Goal: Information Seeking & Learning: Learn about a topic

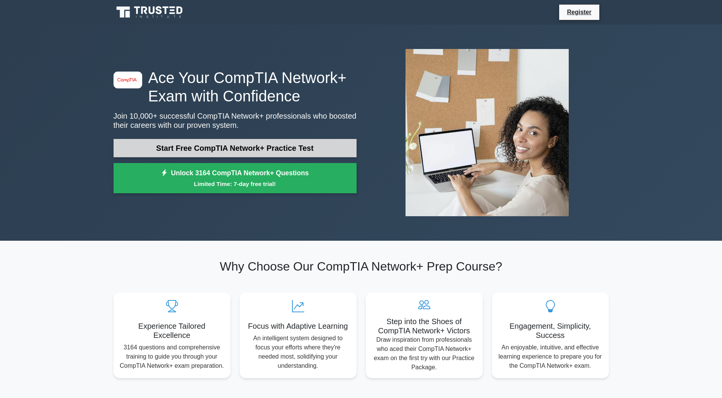
click at [192, 149] on link "Start Free CompTIA Network+ Practice Test" at bounding box center [235, 148] width 243 height 18
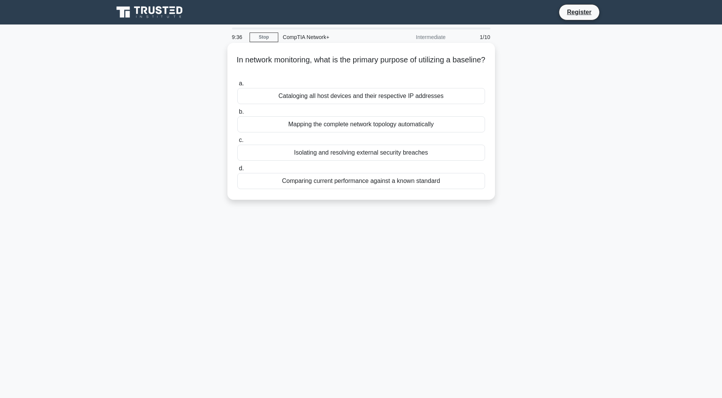
click at [326, 96] on div "Cataloging all host devices and their respective IP addresses" at bounding box center [361, 96] width 248 height 16
click at [237, 86] on input "a. Cataloging all host devices and their respective IP addresses" at bounding box center [237, 83] width 0 height 5
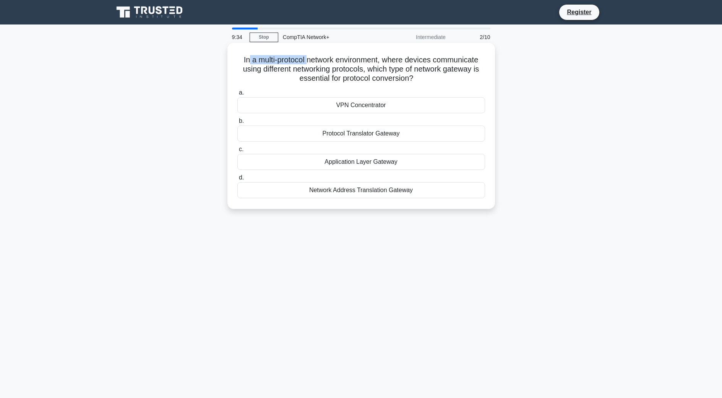
drag, startPoint x: 244, startPoint y: 57, endPoint x: 308, endPoint y: 59, distance: 63.9
click at [308, 59] on h5 "In a multi-protocol network environment, where devices communicate using differ…" at bounding box center [361, 69] width 249 height 28
drag, startPoint x: 236, startPoint y: 56, endPoint x: 392, endPoint y: 65, distance: 155.9
click at [378, 64] on h5 "In a multi-protocol network environment, where devices communicate using differ…" at bounding box center [361, 69] width 249 height 28
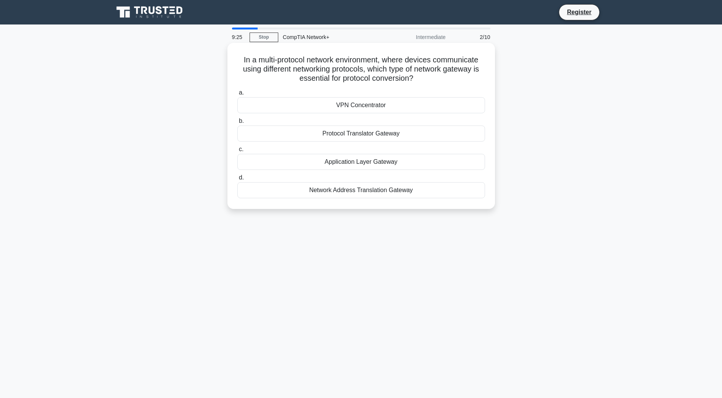
click at [392, 65] on h5 "In a multi-protocol network environment, where devices communicate using differ…" at bounding box center [361, 69] width 249 height 28
drag, startPoint x: 381, startPoint y: 62, endPoint x: 501, endPoint y: 59, distance: 120.1
click at [501, 59] on div "In a multi-protocol network environment, where devices communicate using differ…" at bounding box center [361, 132] width 505 height 175
click at [470, 73] on h5 "In a multi-protocol network environment, where devices communicate using differ…" at bounding box center [361, 69] width 249 height 28
click at [346, 135] on div "Protocol Translator Gateway" at bounding box center [361, 133] width 248 height 16
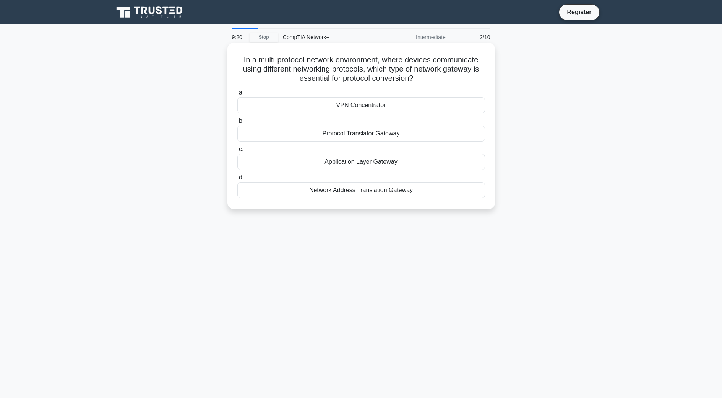
click at [237, 124] on input "b. Protocol Translator Gateway" at bounding box center [237, 121] width 0 height 5
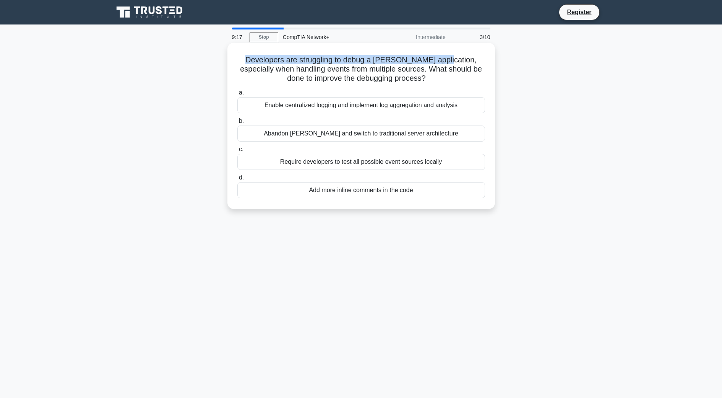
drag, startPoint x: 232, startPoint y: 58, endPoint x: 433, endPoint y: 63, distance: 200.8
click at [433, 63] on div "Developers are struggling to debug a FaaS application, especially when handling…" at bounding box center [362, 126] width 262 height 160
click at [433, 63] on h5 "Developers are struggling to debug a FaaS application, especially when handling…" at bounding box center [361, 69] width 249 height 28
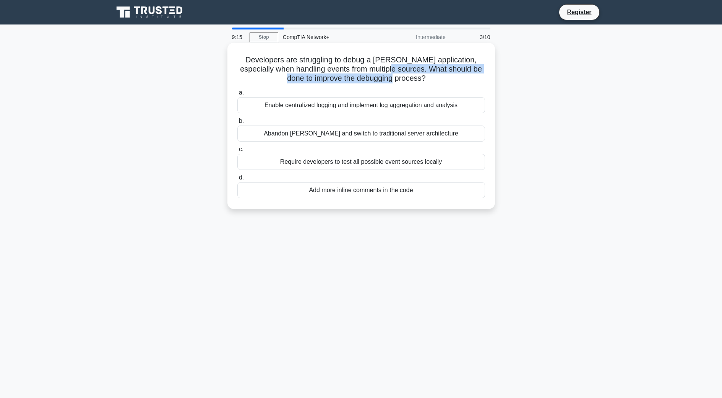
drag, startPoint x: 382, startPoint y: 70, endPoint x: 413, endPoint y: 80, distance: 32.5
click at [413, 80] on h5 "Developers are struggling to debug a FaaS application, especially when handling…" at bounding box center [361, 69] width 249 height 28
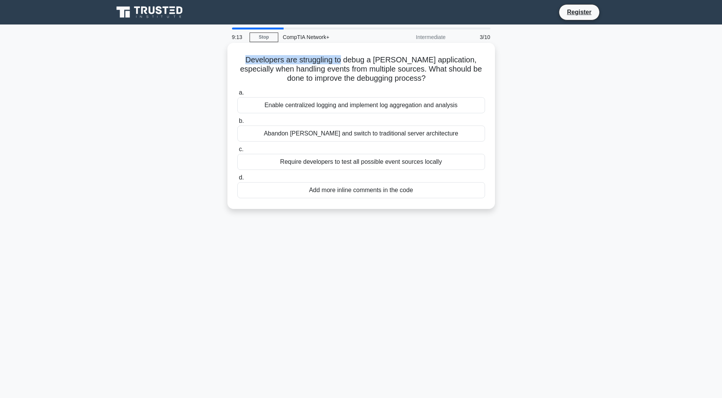
drag, startPoint x: 231, startPoint y: 59, endPoint x: 337, endPoint y: 57, distance: 105.9
click at [337, 57] on div "Developers are struggling to debug a FaaS application, especially when handling…" at bounding box center [362, 126] width 262 height 160
click at [343, 58] on h5 "Developers are struggling to debug a FaaS application, especially when handling…" at bounding box center [361, 69] width 249 height 28
click at [387, 111] on div "Enable centralized logging and implement log aggregation and analysis" at bounding box center [361, 105] width 248 height 16
click at [237, 95] on input "a. Enable centralized logging and implement log aggregation and analysis" at bounding box center [237, 92] width 0 height 5
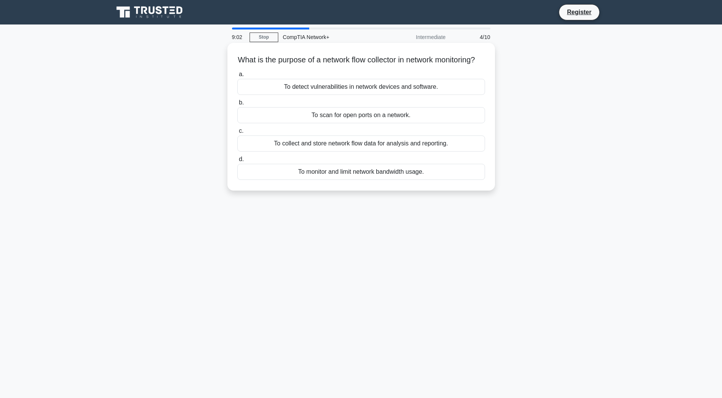
drag, startPoint x: 241, startPoint y: 62, endPoint x: 345, endPoint y: 70, distance: 104.0
click at [345, 65] on h5 "What is the purpose of a network flow collector in network monitoring? .spinner…" at bounding box center [361, 60] width 249 height 10
click at [350, 65] on h5 "What is the purpose of a network flow collector in network monitoring? .spinner…" at bounding box center [361, 60] width 249 height 10
click at [352, 151] on div "To collect and store network flow data for analysis and reporting." at bounding box center [361, 143] width 248 height 16
click at [237, 133] on input "c. To collect and store network flow data for analysis and reporting." at bounding box center [237, 130] width 0 height 5
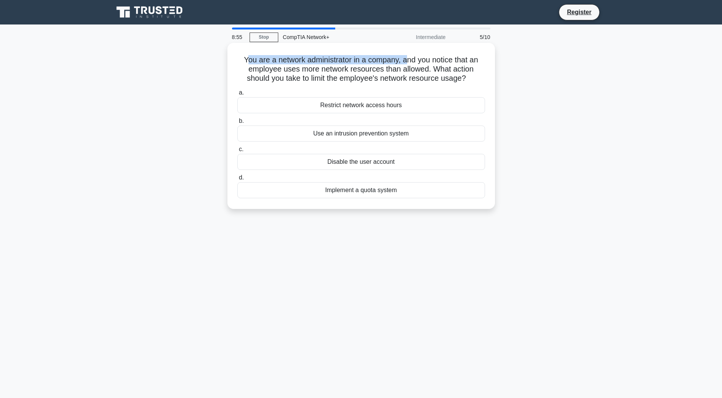
drag, startPoint x: 244, startPoint y: 62, endPoint x: 410, endPoint y: 63, distance: 165.6
click at [410, 63] on h5 "You are a network administrator in a company, and you notice that an employee u…" at bounding box center [361, 69] width 249 height 28
click at [412, 63] on h5 "You are a network administrator in a company, and you notice that an employee u…" at bounding box center [361, 69] width 249 height 28
click at [362, 192] on div "Implement a quota system" at bounding box center [361, 190] width 248 height 16
click at [237, 180] on input "d. Implement a quota system" at bounding box center [237, 177] width 0 height 5
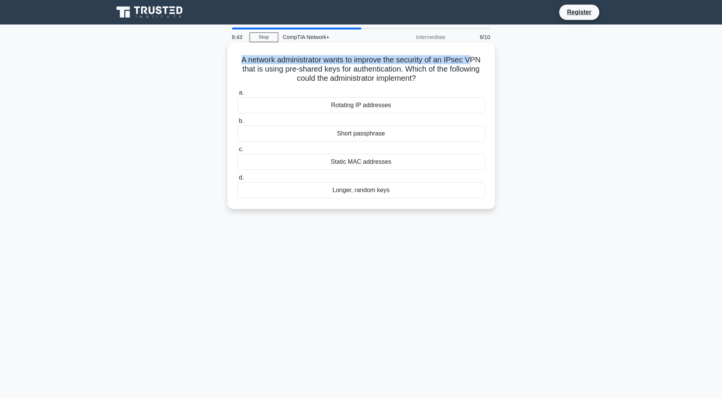
drag, startPoint x: 233, startPoint y: 58, endPoint x: 474, endPoint y: 59, distance: 241.3
click at [474, 59] on div "A network administrator wants to improve the security of an IPsec VPN that is u…" at bounding box center [362, 126] width 262 height 160
click at [474, 59] on h5 "A network administrator wants to improve the security of an IPsec VPN that is u…" at bounding box center [361, 69] width 249 height 28
drag, startPoint x: 238, startPoint y: 73, endPoint x: 414, endPoint y: 70, distance: 175.9
click at [414, 70] on h5 "A network administrator wants to improve the security of an IPsec VPN that is u…" at bounding box center [361, 69] width 249 height 28
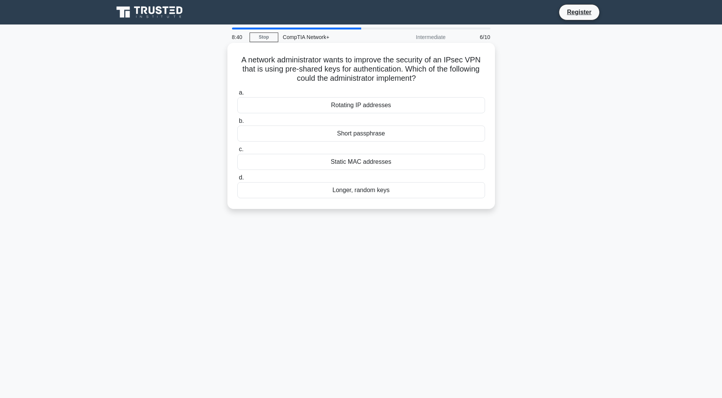
click at [439, 80] on h5 "A network administrator wants to improve the security of an IPsec VPN that is u…" at bounding box center [361, 69] width 249 height 28
click at [367, 133] on div "Short passphrase" at bounding box center [361, 133] width 248 height 16
click at [237, 124] on input "b. Short passphrase" at bounding box center [237, 121] width 0 height 5
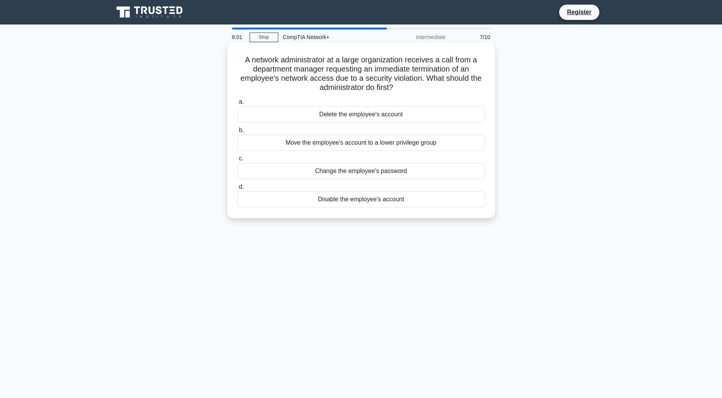
click at [396, 145] on div "Move the employee's account to a lower privilege group" at bounding box center [361, 143] width 248 height 16
click at [237, 133] on input "b. Move the employee's account to a lower privilege group" at bounding box center [237, 130] width 0 height 5
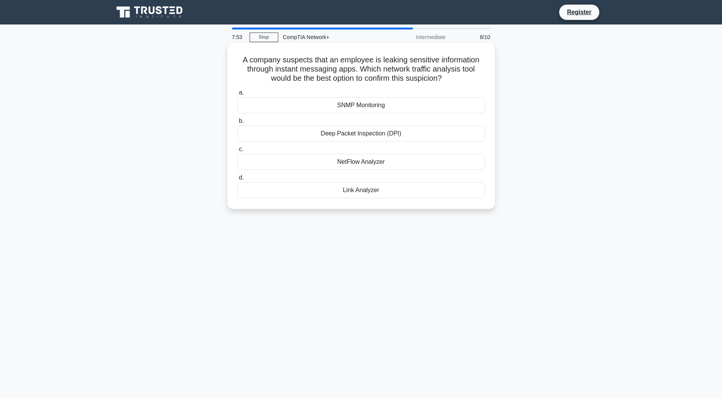
click at [387, 133] on div "Deep Packet Inspection (DPI)" at bounding box center [361, 133] width 248 height 16
click at [237, 124] on input "b. Deep Packet Inspection (DPI)" at bounding box center [237, 121] width 0 height 5
click at [376, 165] on div "Deploy IPv6 over IPv4 tunnels" at bounding box center [361, 162] width 248 height 16
click at [237, 152] on input "c. Deploy IPv6 over IPv4 tunnels" at bounding box center [237, 149] width 0 height 5
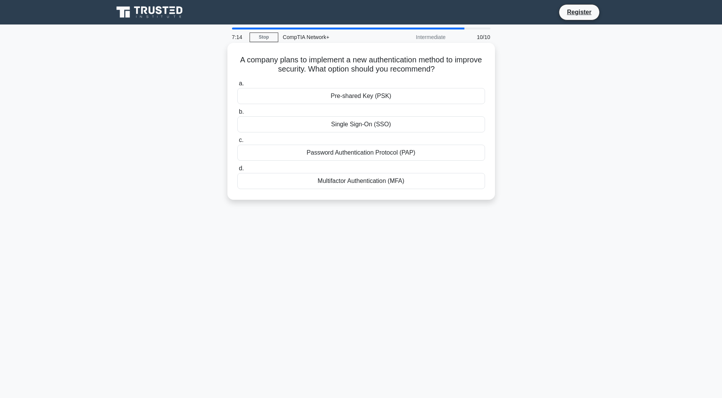
click at [385, 182] on div "Multifactor Authentication (MFA)" at bounding box center [361, 181] width 248 height 16
click at [237, 171] on input "d. Multifactor Authentication (MFA)" at bounding box center [237, 168] width 0 height 5
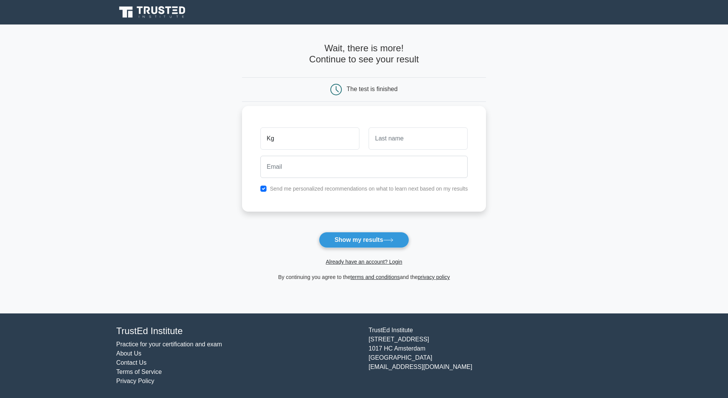
type input "Kg"
type input "Sithu"
type input "kaungsithu.17403@gmail.com"
click at [368, 242] on button "Show my results" at bounding box center [364, 240] width 90 height 16
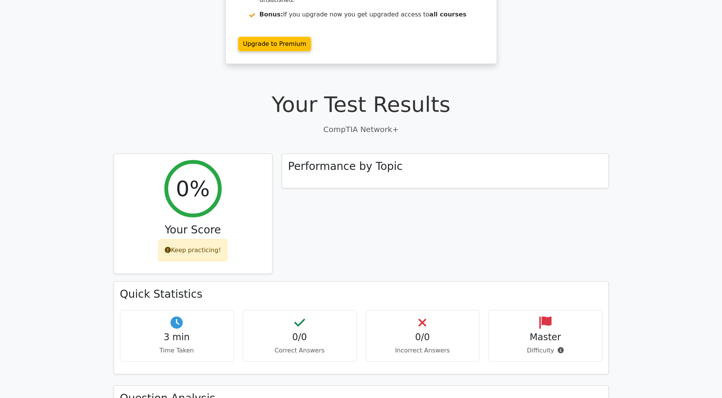
scroll to position [115, 0]
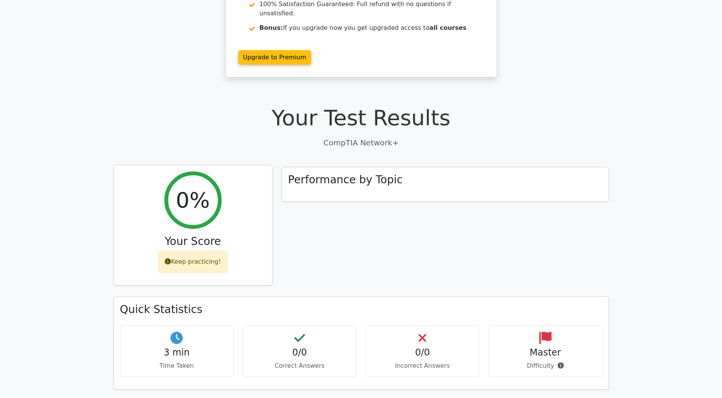
click at [170, 258] on icon at bounding box center [168, 261] width 6 height 6
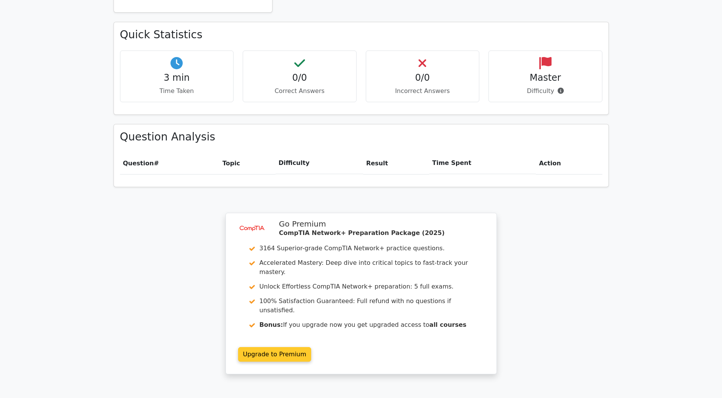
scroll to position [421, 0]
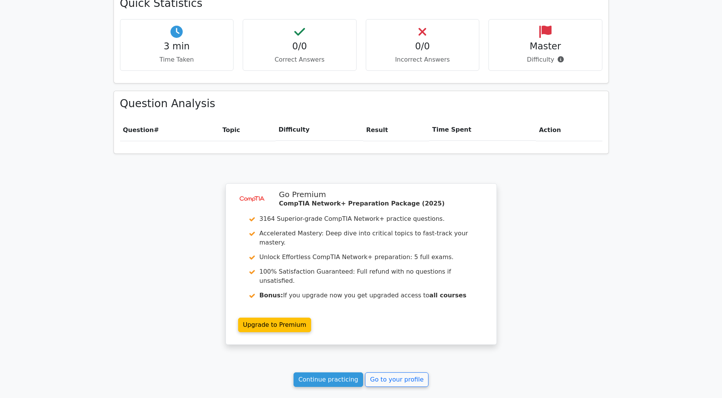
click at [198, 119] on th "Question #" at bounding box center [169, 130] width 99 height 22
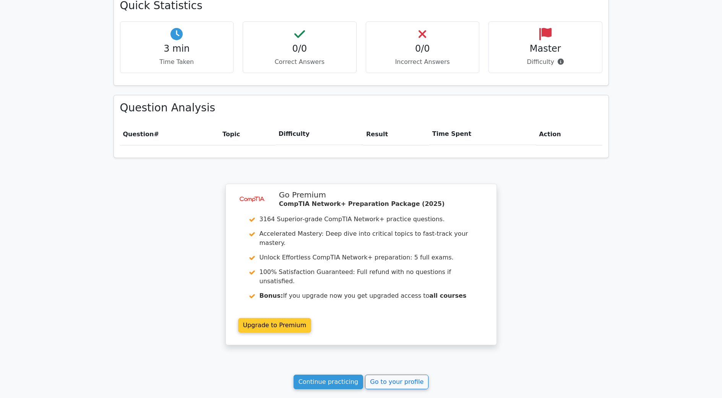
scroll to position [482, 0]
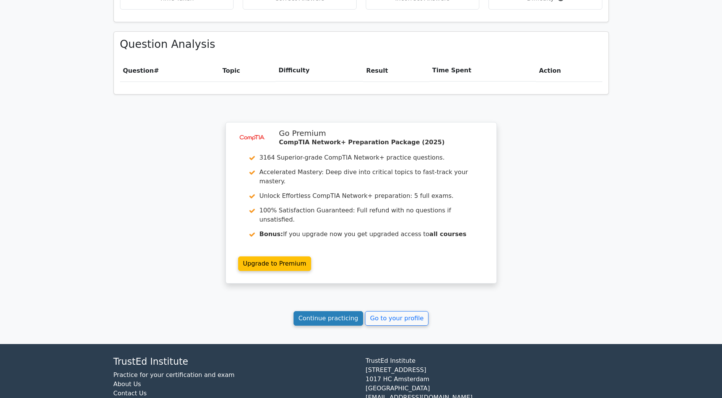
drag, startPoint x: 353, startPoint y: 278, endPoint x: 357, endPoint y: 276, distance: 3.9
click at [352, 311] on link "Continue practicing" at bounding box center [329, 318] width 70 height 15
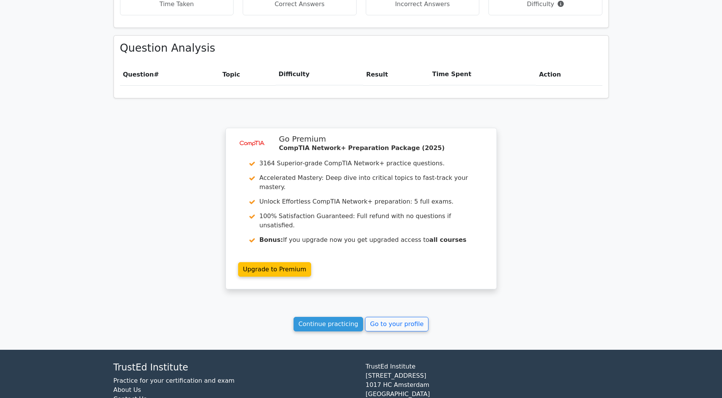
scroll to position [291, 0]
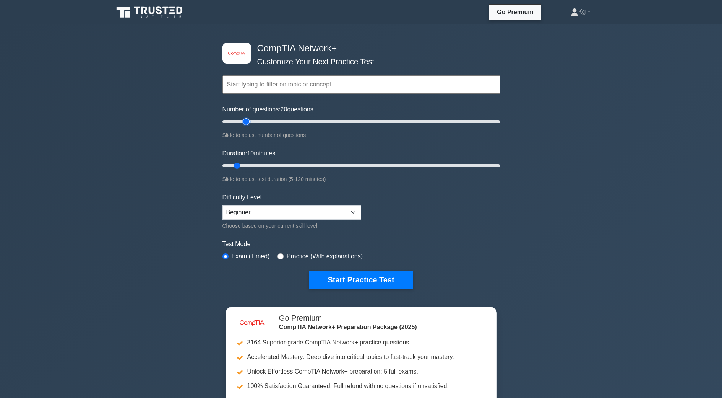
drag, startPoint x: 233, startPoint y: 122, endPoint x: 243, endPoint y: 123, distance: 10.4
type input "20"
click at [243, 123] on input "Number of questions: 20 questions" at bounding box center [362, 121] width 278 height 9
drag, startPoint x: 237, startPoint y: 164, endPoint x: 247, endPoint y: 167, distance: 10.7
type input "15"
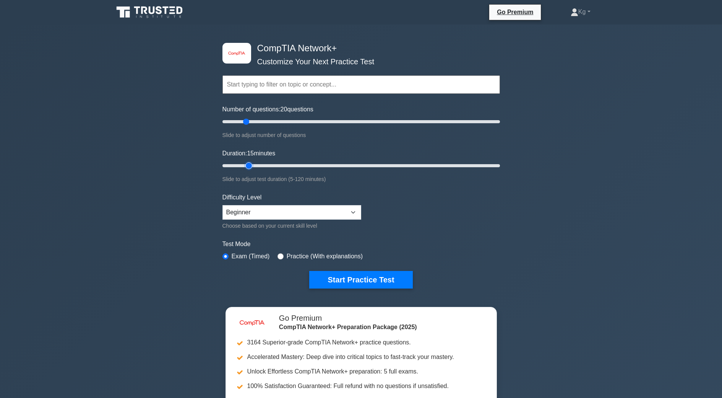
click at [247, 167] on input "Duration: 15 minutes" at bounding box center [362, 165] width 278 height 9
drag, startPoint x: 272, startPoint y: 211, endPoint x: 269, endPoint y: 215, distance: 5.0
click at [271, 211] on select "Beginner Intermediate Expert" at bounding box center [292, 212] width 139 height 15
select select "expert"
click at [223, 205] on select "Beginner Intermediate Expert" at bounding box center [292, 212] width 139 height 15
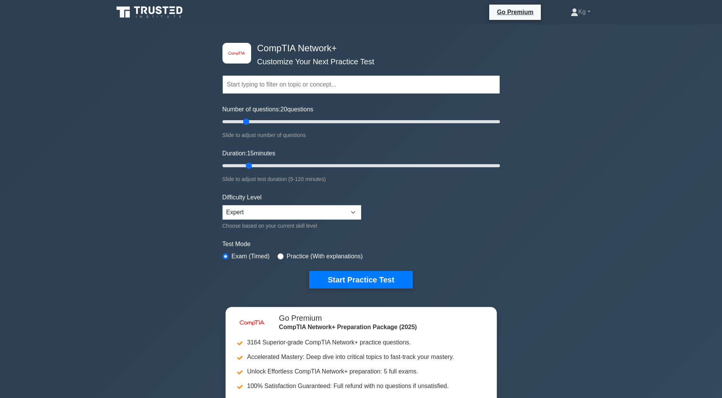
click at [293, 255] on label "Practice (With explanations)" at bounding box center [325, 256] width 76 height 9
click at [277, 86] on input "text" at bounding box center [362, 84] width 278 height 18
click at [421, 221] on form "Topics Networking Concepts Infrastructure Network Operations Network Security N…" at bounding box center [362, 170] width 278 height 236
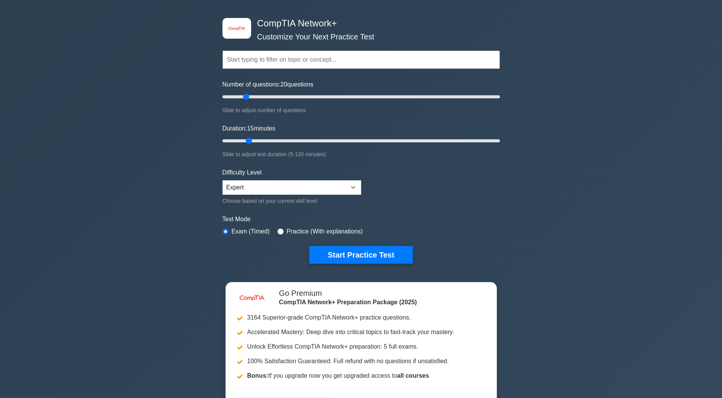
scroll to position [38, 0]
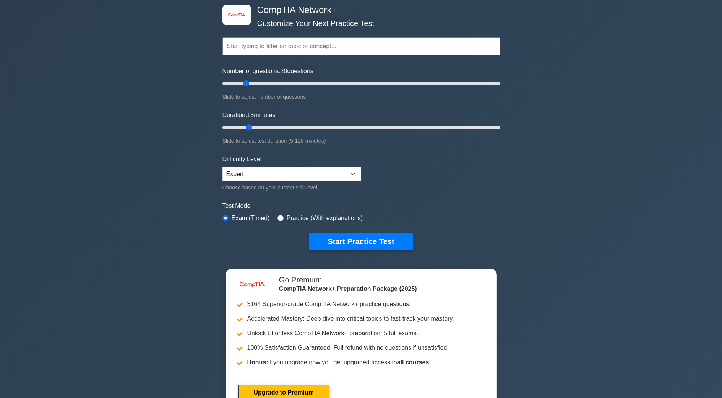
click at [278, 214] on div "Practice (With explanations)" at bounding box center [320, 217] width 85 height 9
click at [280, 217] on input "radio" at bounding box center [281, 218] width 6 height 6
radio input "true"
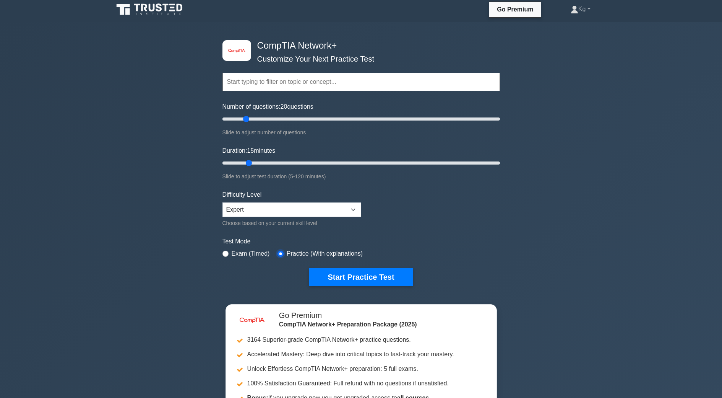
scroll to position [0, 0]
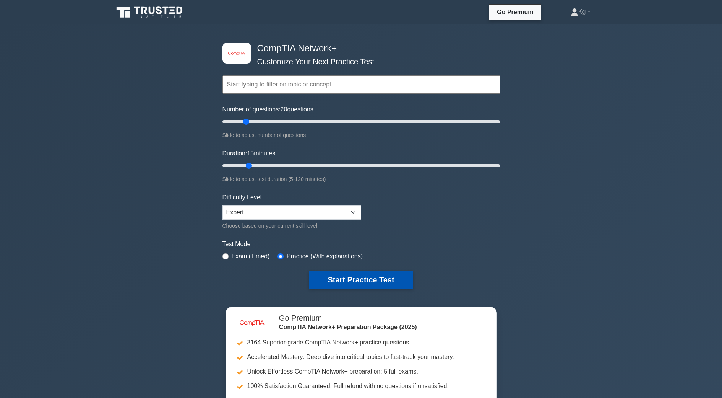
click at [364, 279] on button "Start Practice Test" at bounding box center [360, 280] width 103 height 18
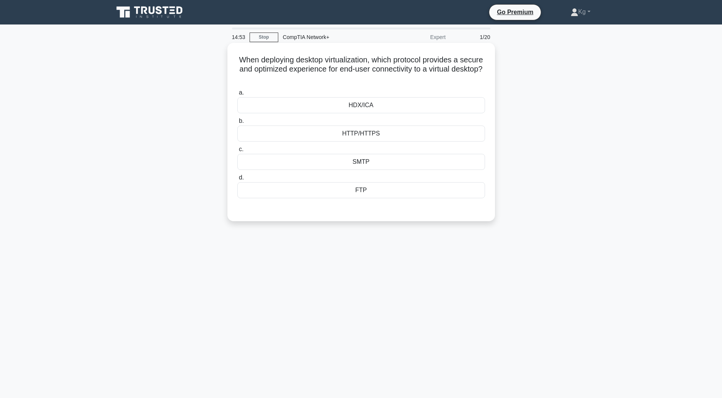
click at [374, 132] on div "HTTP/HTTPS" at bounding box center [361, 133] width 248 height 16
click at [237, 124] on input "b. HTTP/HTTPS" at bounding box center [237, 121] width 0 height 5
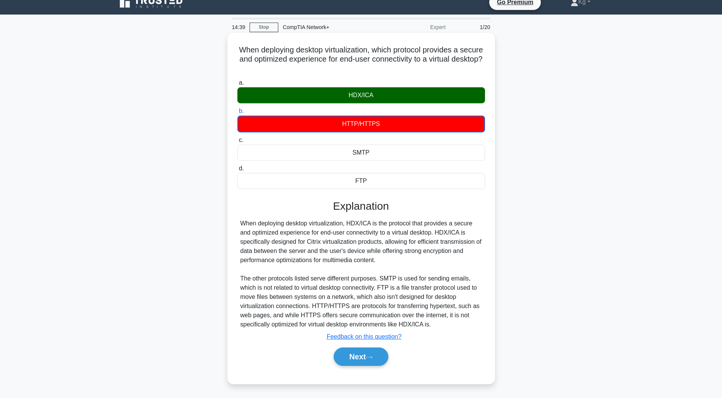
scroll to position [15, 0]
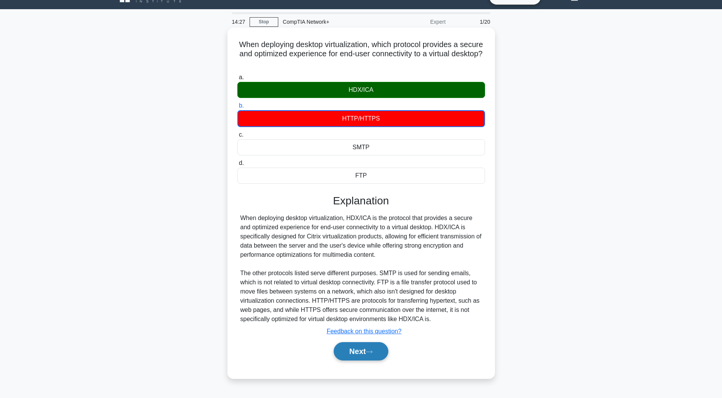
click at [371, 359] on button "Next" at bounding box center [361, 351] width 55 height 18
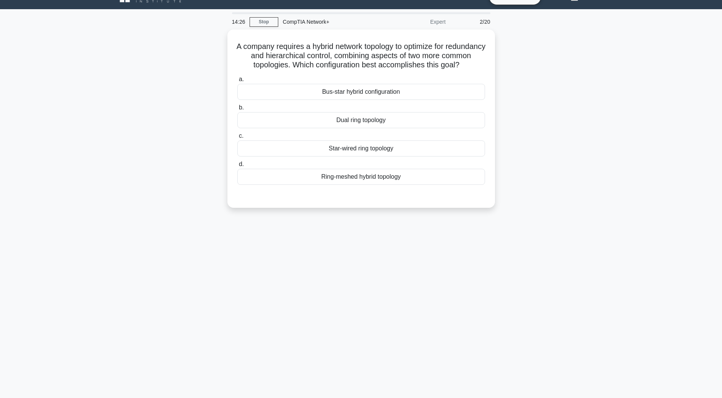
scroll to position [0, 0]
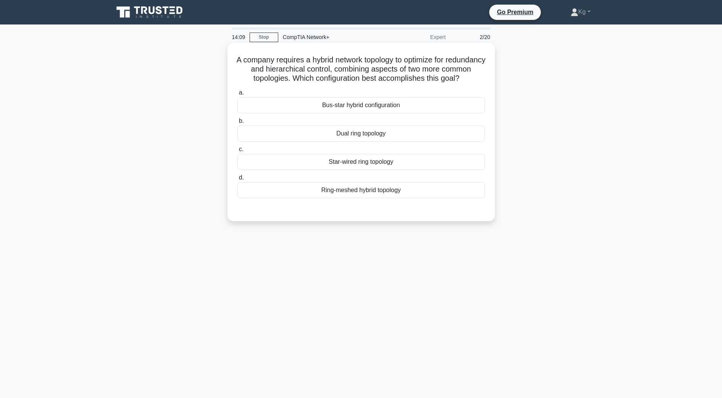
click at [390, 198] on div "Ring-meshed hybrid topology" at bounding box center [361, 190] width 248 height 16
click at [237, 180] on input "d. Ring-meshed hybrid topology" at bounding box center [237, 177] width 0 height 5
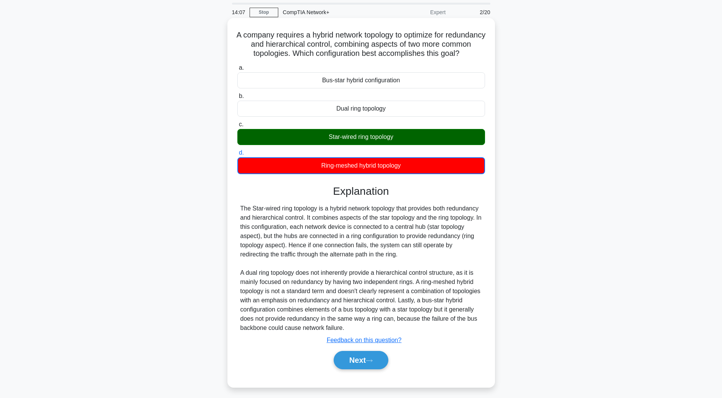
scroll to position [38, 0]
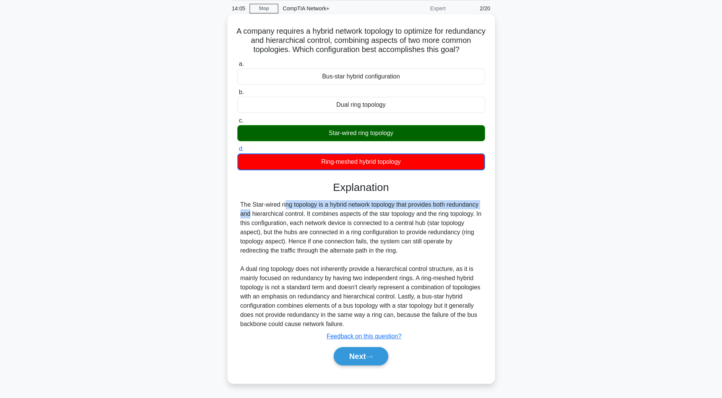
drag, startPoint x: 233, startPoint y: 207, endPoint x: 444, endPoint y: 205, distance: 210.7
click at [444, 205] on div "A company requires a hybrid network topology to optimize for redundancy and hie…" at bounding box center [362, 198] width 262 height 363
click at [450, 207] on div "The Star-wired ring topology is a hybrid network topology that provides both re…" at bounding box center [362, 264] width 242 height 128
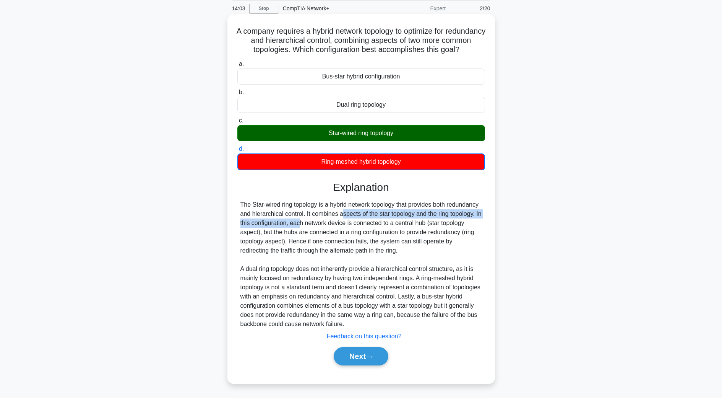
drag, startPoint x: 300, startPoint y: 219, endPoint x: 332, endPoint y: 215, distance: 32.7
click at [332, 215] on div "The Star-wired ring topology is a hybrid network topology that provides both re…" at bounding box center [362, 264] width 242 height 128
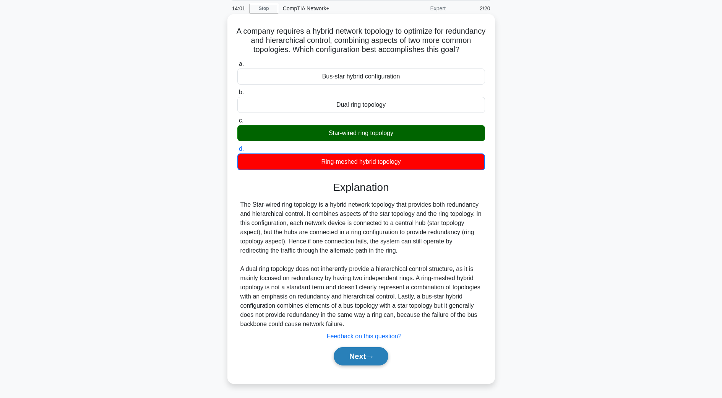
click at [381, 356] on button "Next" at bounding box center [361, 356] width 55 height 18
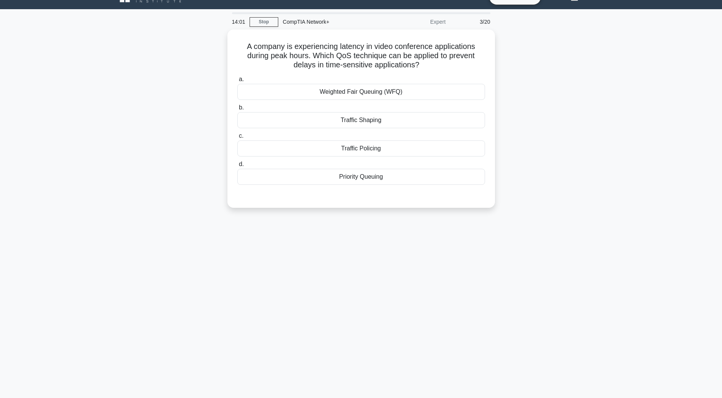
scroll to position [15, 0]
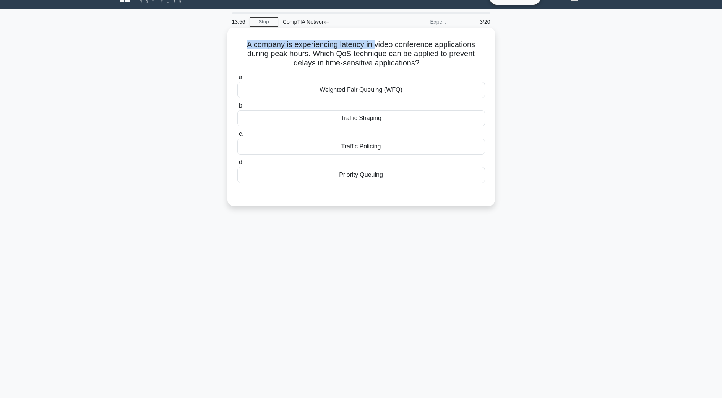
drag, startPoint x: 240, startPoint y: 46, endPoint x: 374, endPoint y: 40, distance: 134.8
click at [374, 40] on h5 "A company is experiencing latency in video conference applications during peak …" at bounding box center [361, 54] width 249 height 28
click at [379, 41] on h5 "A company is experiencing latency in video conference applications during peak …" at bounding box center [361, 54] width 249 height 28
drag, startPoint x: 385, startPoint y: 113, endPoint x: 385, endPoint y: 121, distance: 8.0
click at [385, 121] on div "Traffic Shaping" at bounding box center [361, 118] width 248 height 16
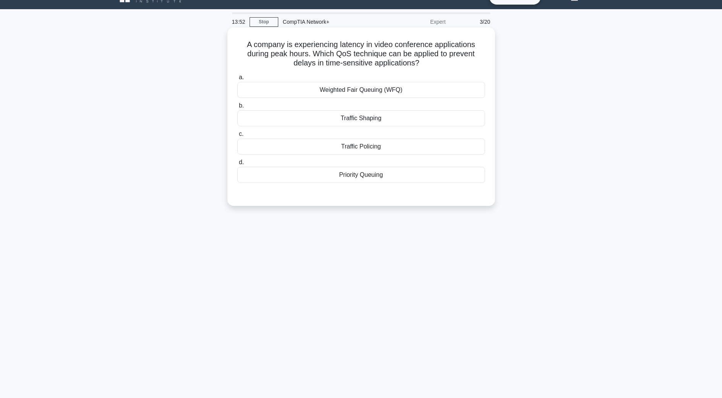
click at [237, 108] on input "b. Traffic Shaping" at bounding box center [237, 105] width 0 height 5
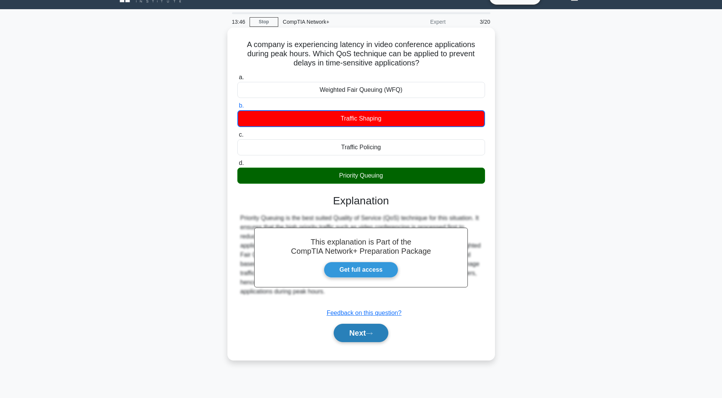
click at [367, 332] on button "Next" at bounding box center [361, 333] width 55 height 18
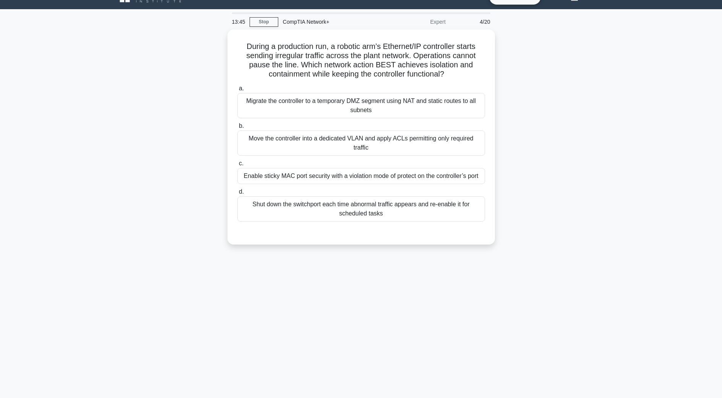
scroll to position [0, 0]
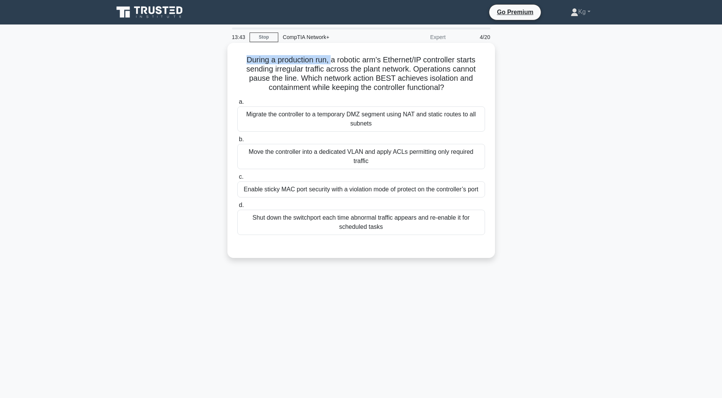
drag, startPoint x: 236, startPoint y: 55, endPoint x: 331, endPoint y: 51, distance: 94.9
click at [331, 51] on div "During a production run, a robotic arm’s Ethernet/IP controller starts sending …" at bounding box center [362, 150] width 262 height 209
click at [323, 65] on h5 "During a production run, a robotic arm’s Ethernet/IP controller starts sending …" at bounding box center [361, 73] width 249 height 37
drag, startPoint x: 332, startPoint y: 60, endPoint x: 475, endPoint y: 56, distance: 143.1
click at [475, 56] on h5 "During a production run, a robotic arm’s Ethernet/IP controller starts sending …" at bounding box center [361, 73] width 249 height 37
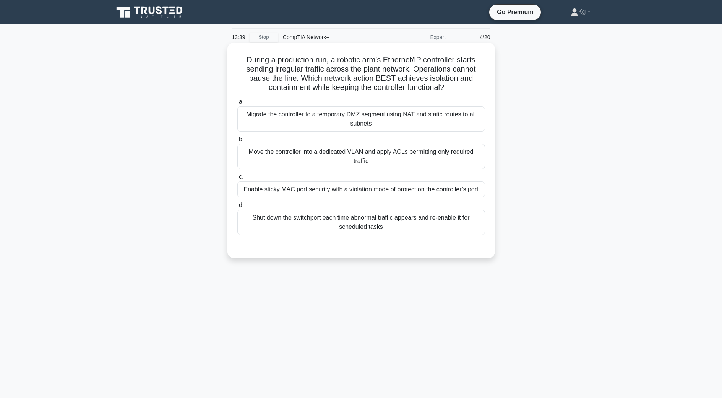
click at [368, 73] on h5 "During a production run, a robotic arm’s Ethernet/IP controller starts sending …" at bounding box center [361, 73] width 249 height 37
drag, startPoint x: 298, startPoint y: 80, endPoint x: 388, endPoint y: 76, distance: 90.4
click at [388, 76] on h5 "During a production run, a robotic arm’s Ethernet/IP controller starts sending …" at bounding box center [361, 73] width 249 height 37
click at [389, 76] on h5 "During a production run, a robotic arm’s Ethernet/IP controller starts sending …" at bounding box center [361, 73] width 249 height 37
click at [345, 226] on div "Shut down the switchport each time abnormal traffic appears and re-enable it fo…" at bounding box center [361, 222] width 248 height 25
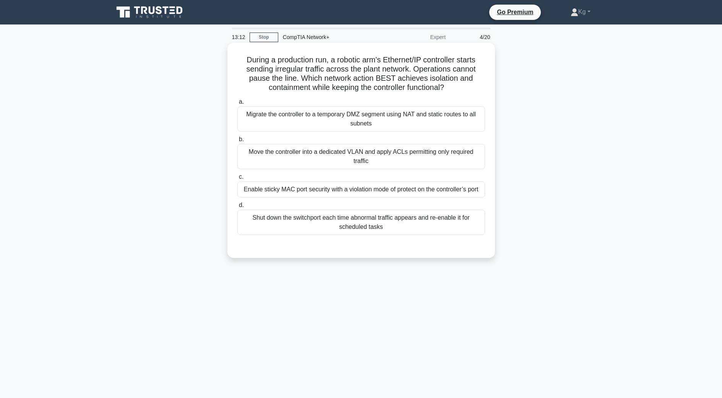
click at [237, 208] on input "d. Shut down the switchport each time abnormal traffic appears and re-enable it…" at bounding box center [237, 205] width 0 height 5
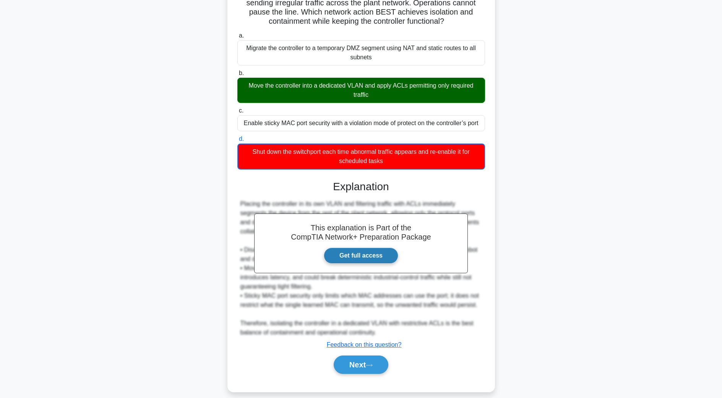
scroll to position [75, 0]
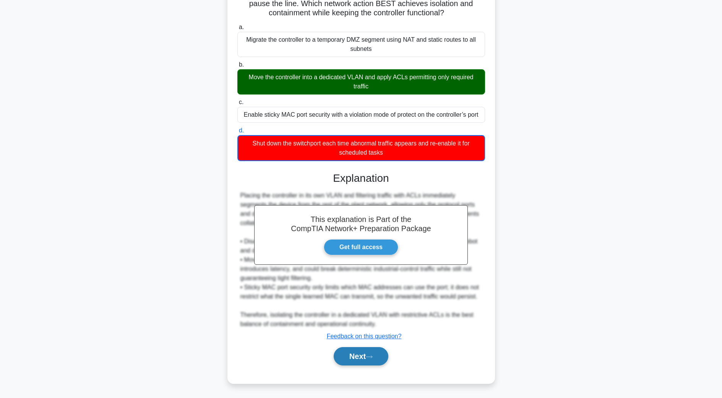
click at [363, 355] on button "Next" at bounding box center [361, 356] width 55 height 18
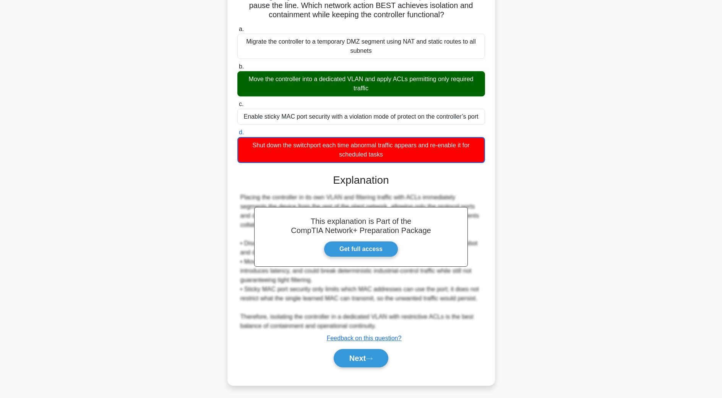
scroll to position [15, 0]
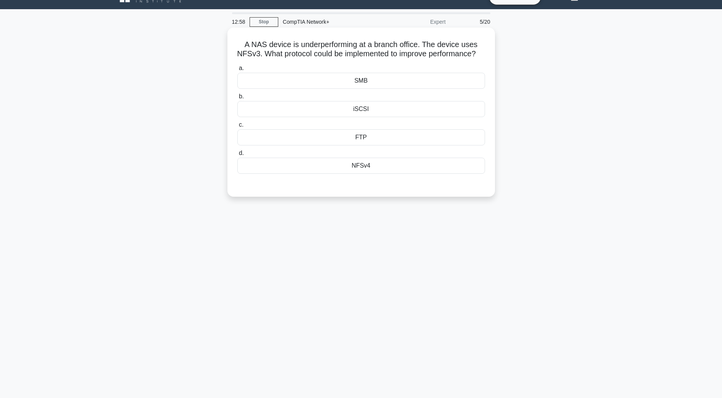
click at [368, 89] on div "SMB" at bounding box center [361, 81] width 248 height 16
click at [237, 71] on input "a. SMB" at bounding box center [237, 68] width 0 height 5
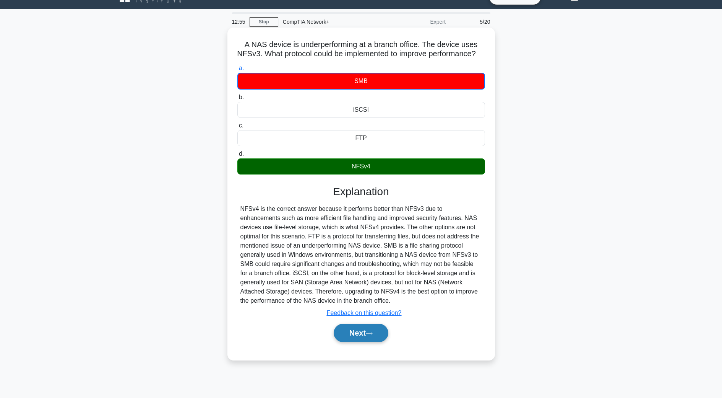
click at [369, 341] on button "Next" at bounding box center [361, 333] width 55 height 18
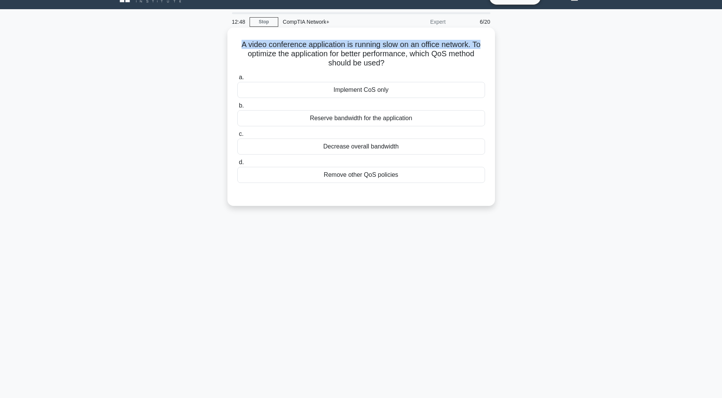
drag, startPoint x: 230, startPoint y: 41, endPoint x: 490, endPoint y: 44, distance: 260.1
click at [490, 44] on div "A video conference application is running slow on an office network. To optimiz…" at bounding box center [362, 117] width 262 height 172
click at [460, 54] on h5 "A video conference application is running slow on an office network. To optimiz…" at bounding box center [361, 54] width 249 height 28
drag, startPoint x: 413, startPoint y: 56, endPoint x: 491, endPoint y: 60, distance: 77.7
click at [491, 60] on div "A video conference application is running slow on an office network. To optimiz…" at bounding box center [362, 117] width 262 height 172
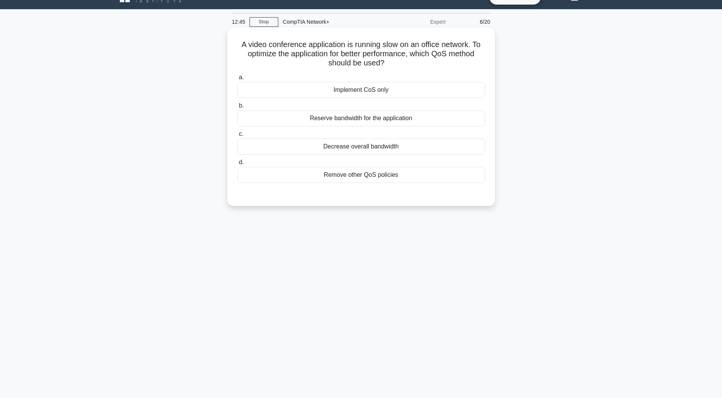
click at [447, 69] on div "A video conference application is running slow on an office network. To optimiz…" at bounding box center [362, 117] width 262 height 172
click at [398, 119] on div "Reserve bandwidth for the application" at bounding box center [361, 118] width 248 height 16
click at [237, 108] on input "b. Reserve bandwidth for the application" at bounding box center [237, 105] width 0 height 5
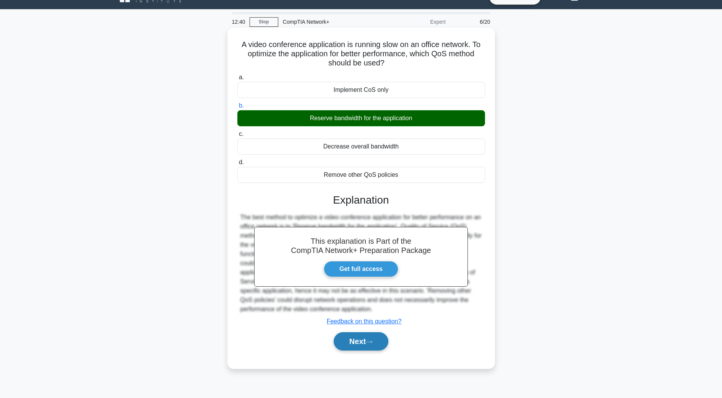
click at [373, 339] on button "Next" at bounding box center [361, 341] width 55 height 18
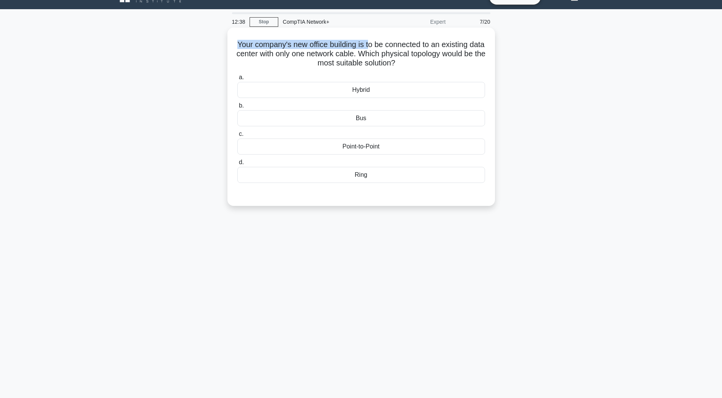
drag, startPoint x: 238, startPoint y: 39, endPoint x: 377, endPoint y: 47, distance: 139.8
click at [377, 47] on div "Your company's new office building is to be connected to an existing data cente…" at bounding box center [362, 117] width 262 height 172
click at [377, 47] on h5 "Your company's new office building is to be connected to an existing data cente…" at bounding box center [361, 54] width 249 height 28
click at [368, 146] on div "Point-to-Point" at bounding box center [361, 146] width 248 height 16
click at [237, 137] on input "c. Point-to-Point" at bounding box center [237, 134] width 0 height 5
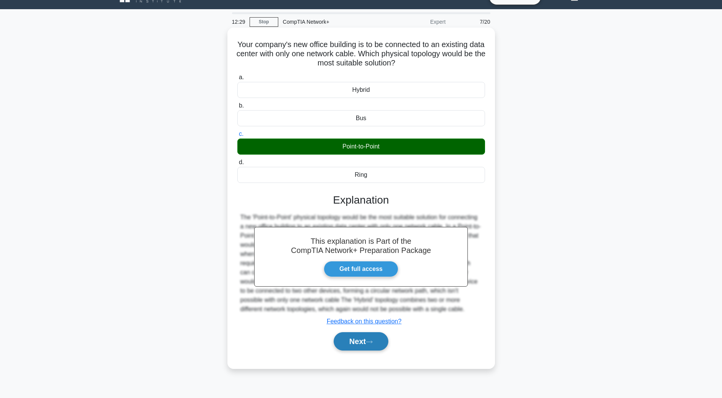
click at [361, 346] on button "Next" at bounding box center [361, 341] width 55 height 18
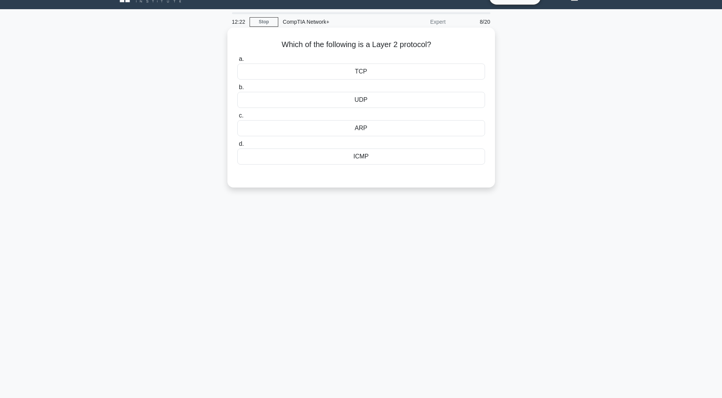
click at [348, 76] on div "TCP" at bounding box center [361, 71] width 248 height 16
click at [237, 62] on input "a. TCP" at bounding box center [237, 59] width 0 height 5
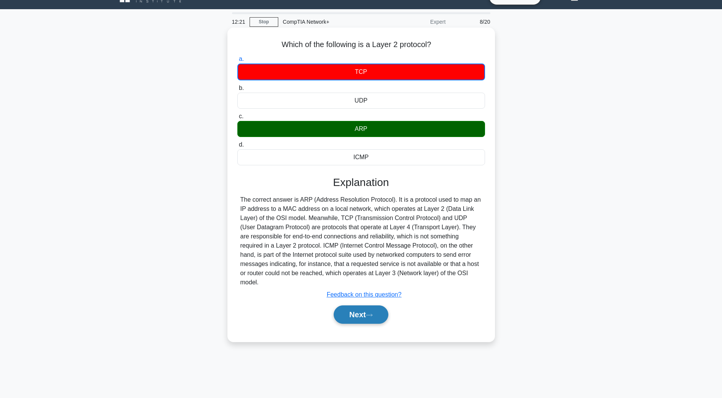
click at [365, 305] on button "Next" at bounding box center [361, 314] width 55 height 18
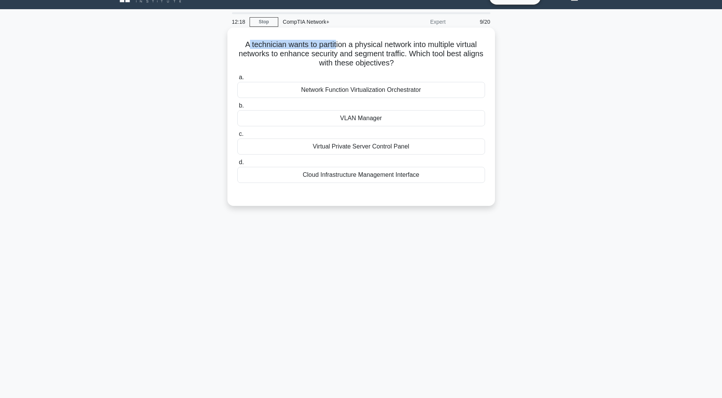
drag, startPoint x: 243, startPoint y: 42, endPoint x: 334, endPoint y: 40, distance: 91.4
click at [334, 40] on h5 "A technician wants to partition a physical network into multiple virtual networ…" at bounding box center [361, 54] width 249 height 28
click at [342, 42] on h5 "A technician wants to partition a physical network into multiple virtual networ…" at bounding box center [361, 54] width 249 height 28
click at [420, 176] on div "Cloud Infrastructure Management Interface" at bounding box center [361, 175] width 248 height 16
click at [237, 165] on input "d. Cloud Infrastructure Management Interface" at bounding box center [237, 162] width 0 height 5
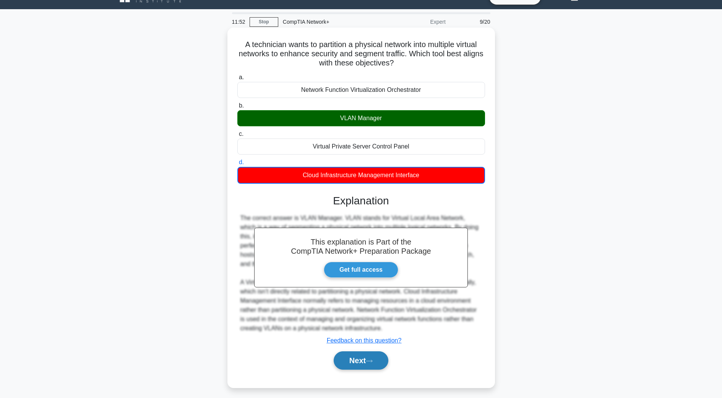
click at [372, 358] on button "Next" at bounding box center [361, 360] width 55 height 18
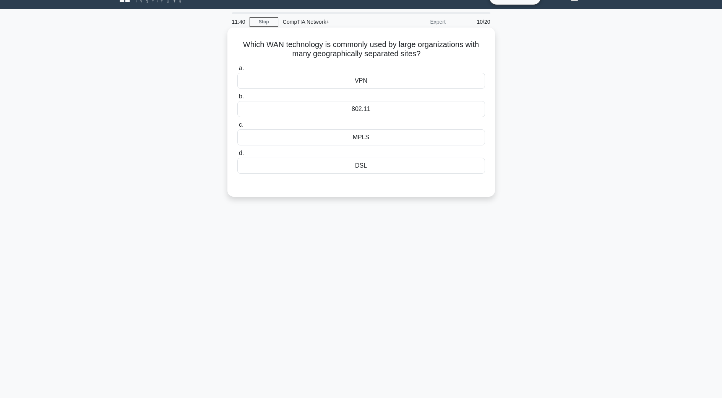
click at [355, 139] on div "MPLS" at bounding box center [361, 137] width 248 height 16
click at [237, 127] on input "c. MPLS" at bounding box center [237, 124] width 0 height 5
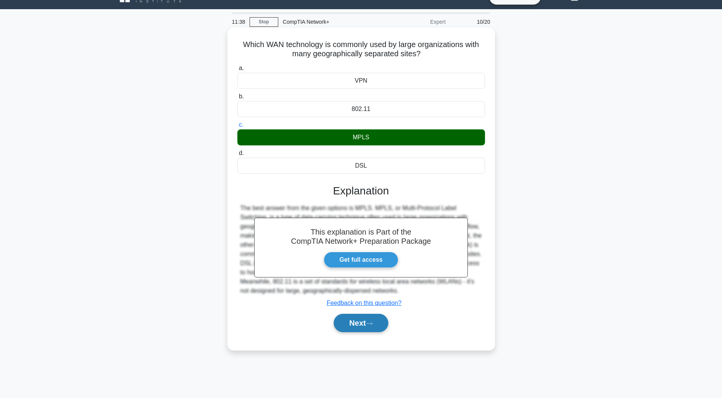
click at [359, 319] on button "Next" at bounding box center [361, 323] width 55 height 18
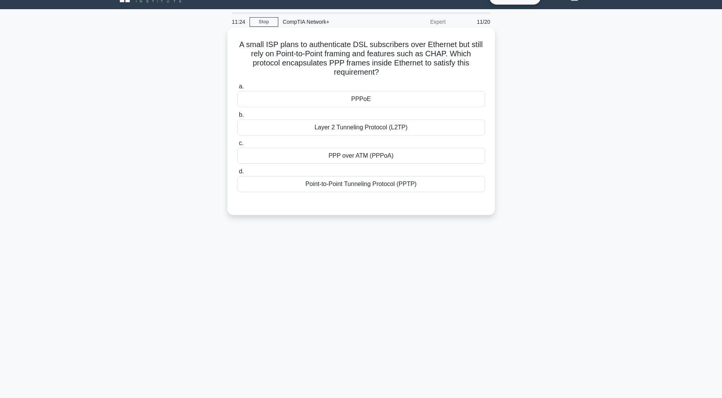
click at [353, 97] on div "PPPoE" at bounding box center [361, 99] width 248 height 16
click at [237, 89] on input "a. PPPoE" at bounding box center [237, 86] width 0 height 5
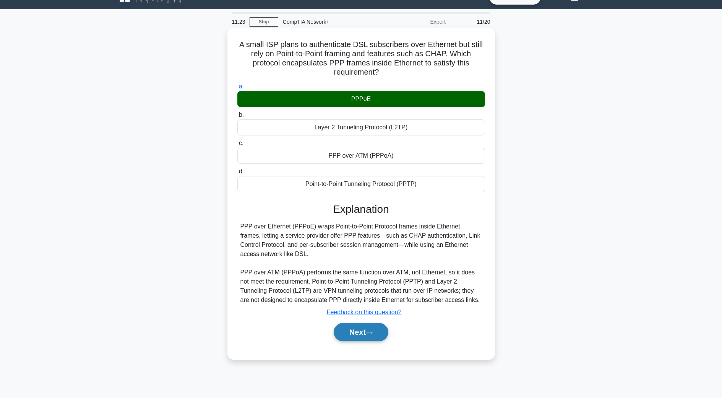
click at [364, 335] on button "Next" at bounding box center [361, 332] width 55 height 18
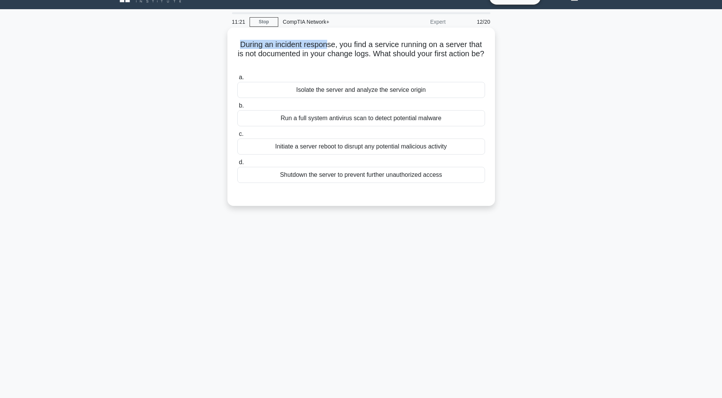
drag, startPoint x: 233, startPoint y: 42, endPoint x: 329, endPoint y: 47, distance: 96.1
click at [329, 47] on div "During an incident response, you find a service running on a server that is not…" at bounding box center [362, 117] width 262 height 172
click at [351, 43] on h5 "During an incident response, you find a service running on a server that is not…" at bounding box center [361, 54] width 249 height 28
click at [385, 97] on div "Isolate the server and analyze the service origin" at bounding box center [361, 90] width 248 height 16
click at [237, 80] on input "a. Isolate the server and analyze the service origin" at bounding box center [237, 77] width 0 height 5
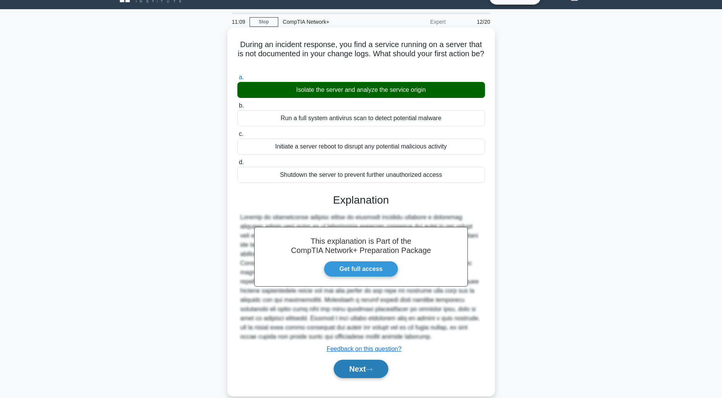
click at [370, 372] on button "Next" at bounding box center [361, 368] width 55 height 18
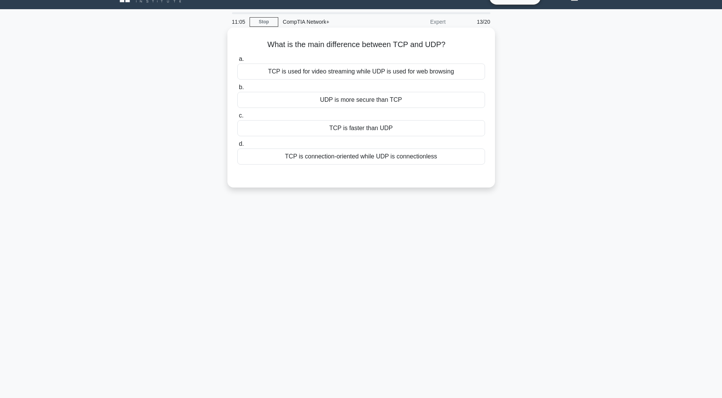
drag, startPoint x: 262, startPoint y: 49, endPoint x: 462, endPoint y: 49, distance: 200.0
click at [462, 49] on h5 "What is the main difference between TCP and UDP? .spinner_0XTQ{transform-origin…" at bounding box center [361, 45] width 249 height 10
click at [344, 94] on div "UDP is more secure than TCP" at bounding box center [361, 100] width 248 height 16
click at [237, 90] on input "b. UDP is more secure than TCP" at bounding box center [237, 87] width 0 height 5
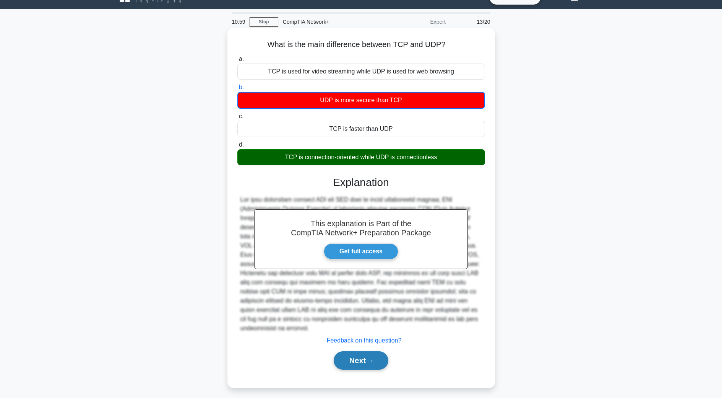
click at [363, 353] on button "Next" at bounding box center [361, 360] width 55 height 18
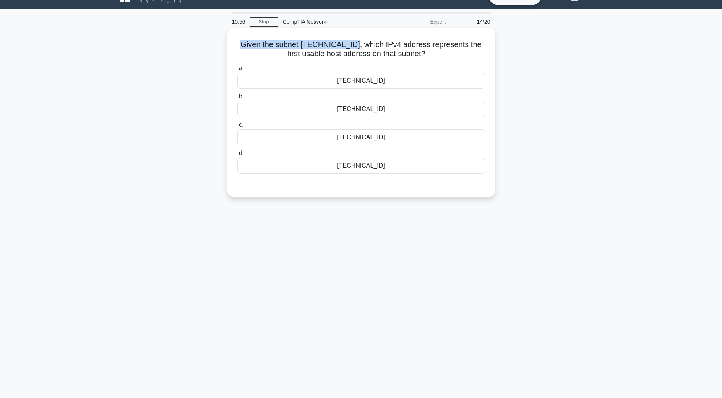
drag, startPoint x: 239, startPoint y: 44, endPoint x: 352, endPoint y: 39, distance: 112.9
click at [352, 40] on h5 "Given the subnet 192.168.5.32/27, which IPv4 address represents the first usabl…" at bounding box center [361, 49] width 249 height 19
click at [353, 40] on h5 "Given the subnet 192.168.5.32/27, which IPv4 address represents the first usabl…" at bounding box center [361, 49] width 249 height 19
drag, startPoint x: 387, startPoint y: 167, endPoint x: 331, endPoint y: 259, distance: 107.1
click at [328, 264] on div "10:43 Stop CompTIA Network+ Expert 14/20 Given the subnet 192.168.5.32/27, whic…" at bounding box center [361, 203] width 505 height 382
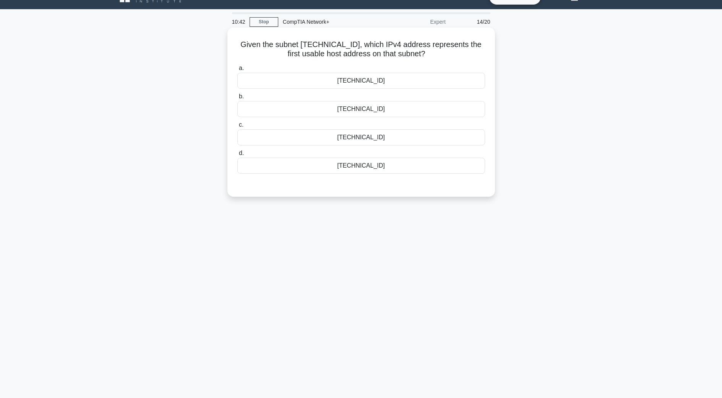
click at [378, 110] on div "192.168.5.158" at bounding box center [361, 109] width 248 height 16
click at [237, 99] on input "b. 192.168.5.158" at bounding box center [237, 96] width 0 height 5
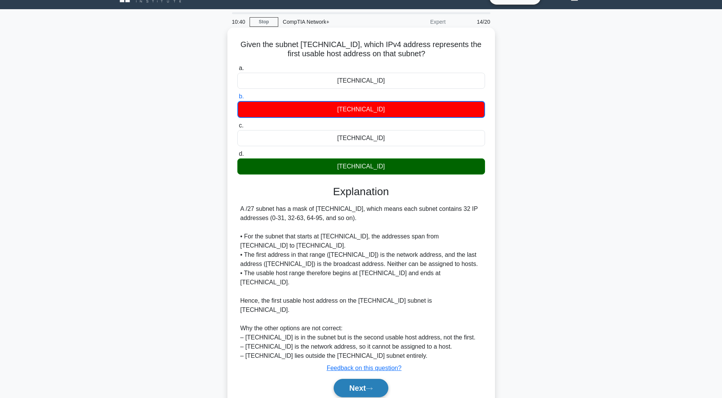
click at [376, 379] on button "Next" at bounding box center [361, 388] width 55 height 18
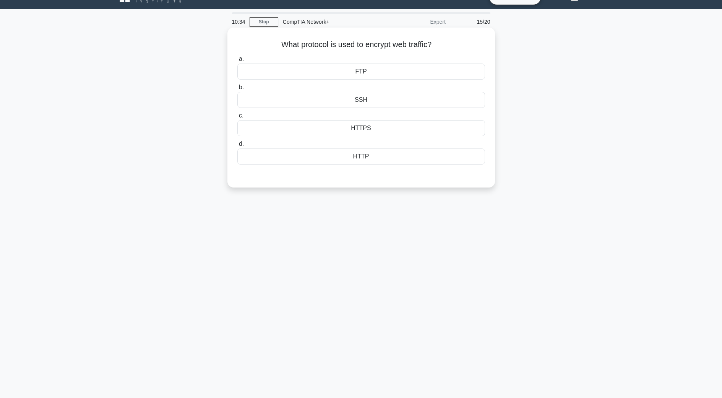
click at [347, 126] on div "HTTPS" at bounding box center [361, 128] width 248 height 16
click at [237, 118] on input "c. HTTPS" at bounding box center [237, 115] width 0 height 5
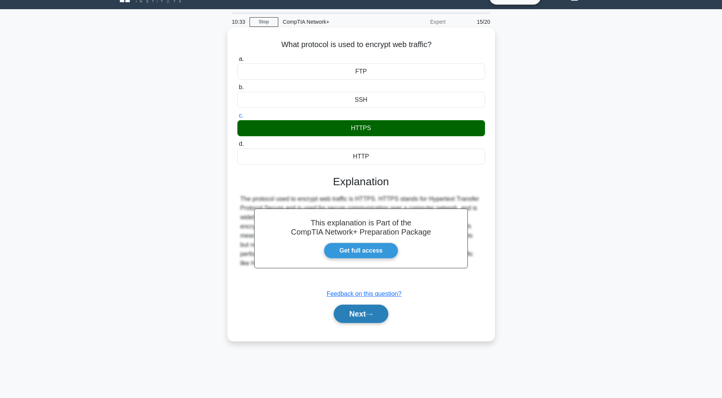
click at [384, 306] on button "Next" at bounding box center [361, 313] width 55 height 18
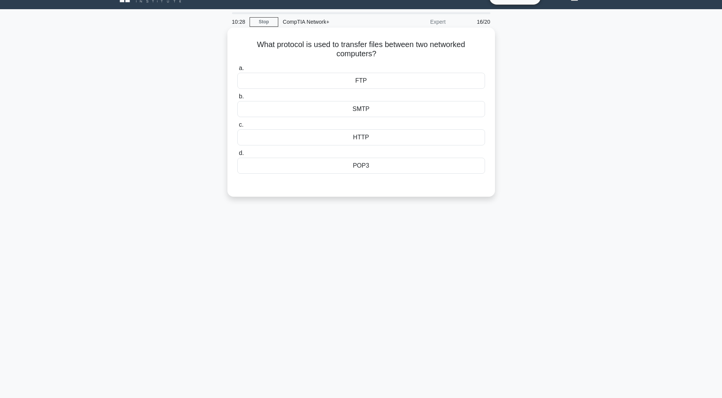
click at [318, 82] on div "FTP" at bounding box center [361, 81] width 248 height 16
click at [237, 71] on input "a. FTP" at bounding box center [237, 68] width 0 height 5
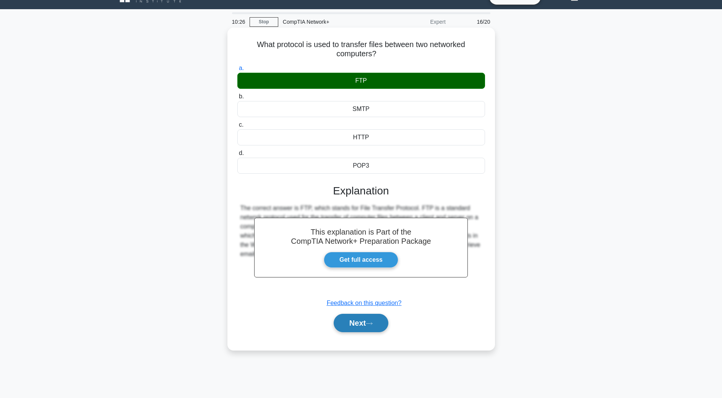
click at [378, 322] on button "Next" at bounding box center [361, 323] width 55 height 18
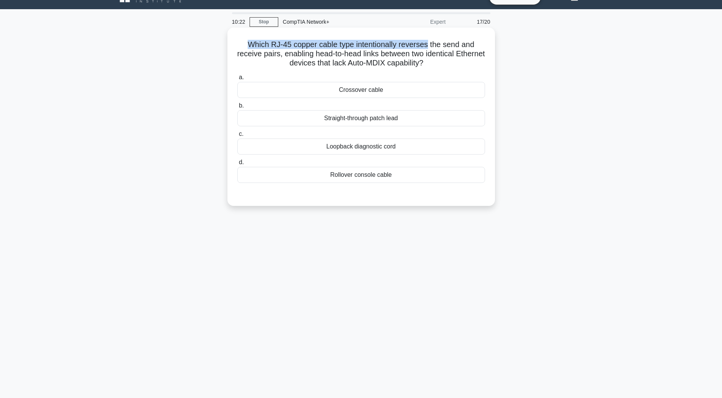
drag, startPoint x: 249, startPoint y: 46, endPoint x: 429, endPoint y: 42, distance: 180.9
click at [429, 42] on h5 "Which RJ-45 copper cable type intentionally reverses the send and receive pairs…" at bounding box center [361, 54] width 249 height 28
click at [389, 98] on div "Crossover cable" at bounding box center [361, 90] width 248 height 16
click at [237, 80] on input "a. Crossover cable" at bounding box center [237, 77] width 0 height 5
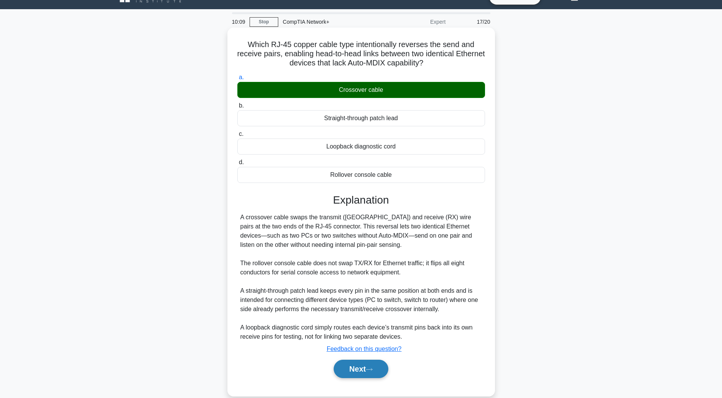
click at [373, 369] on icon at bounding box center [369, 369] width 7 height 4
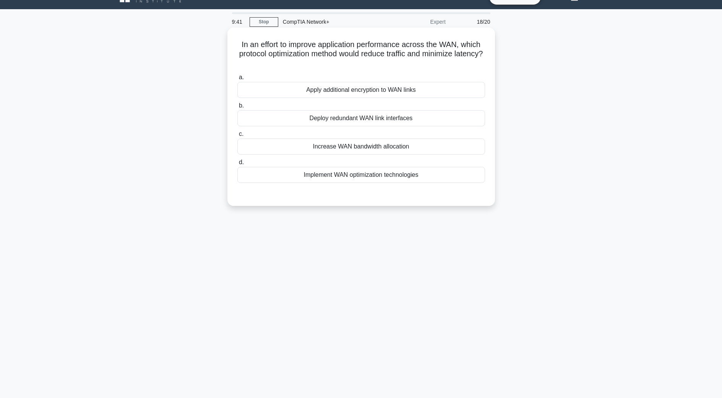
click at [395, 145] on div "Increase WAN bandwidth allocation" at bounding box center [361, 146] width 248 height 16
click at [237, 137] on input "c. Increase WAN bandwidth allocation" at bounding box center [237, 134] width 0 height 5
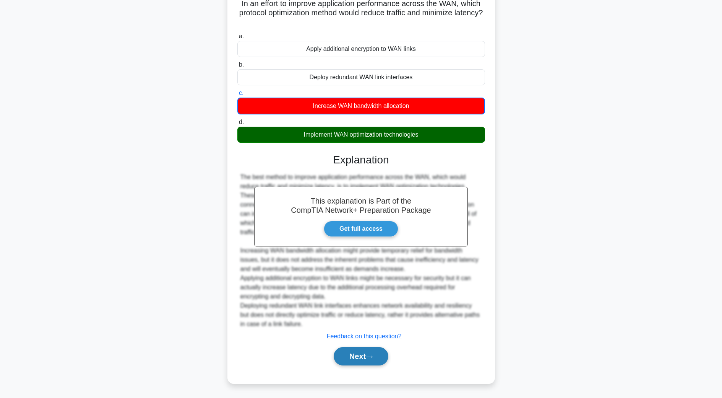
click at [384, 353] on button "Next" at bounding box center [361, 356] width 55 height 18
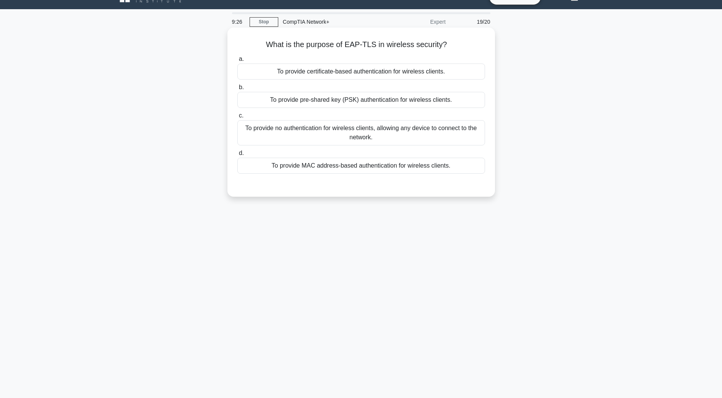
click at [365, 131] on div "To provide no authentication for wireless clients, allowing any device to conne…" at bounding box center [361, 132] width 248 height 25
click at [237, 118] on input "c. To provide no authentication for wireless clients, allowing any device to co…" at bounding box center [237, 115] width 0 height 5
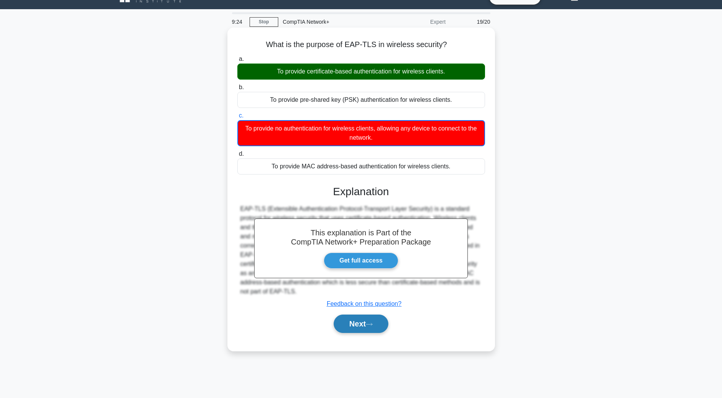
click at [365, 325] on button "Next" at bounding box center [361, 323] width 55 height 18
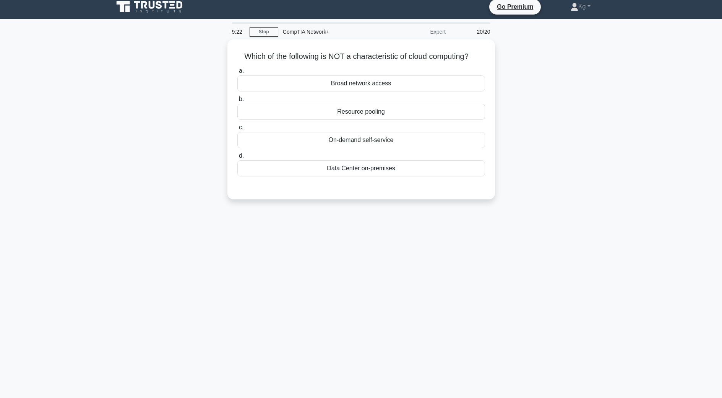
scroll to position [0, 0]
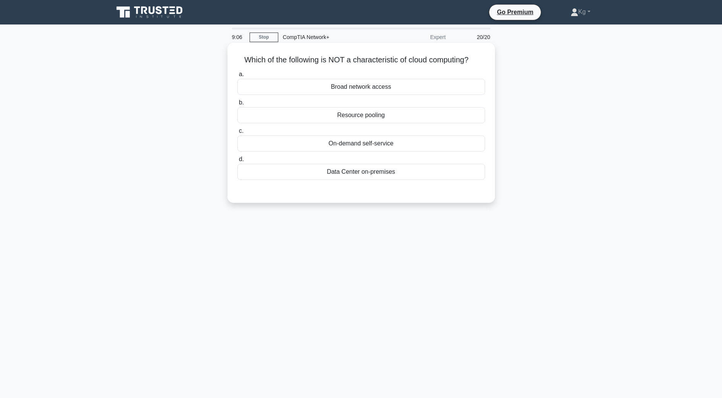
click at [368, 110] on div "Resource pooling" at bounding box center [361, 115] width 248 height 16
click at [237, 105] on input "b. Resource pooling" at bounding box center [237, 102] width 0 height 5
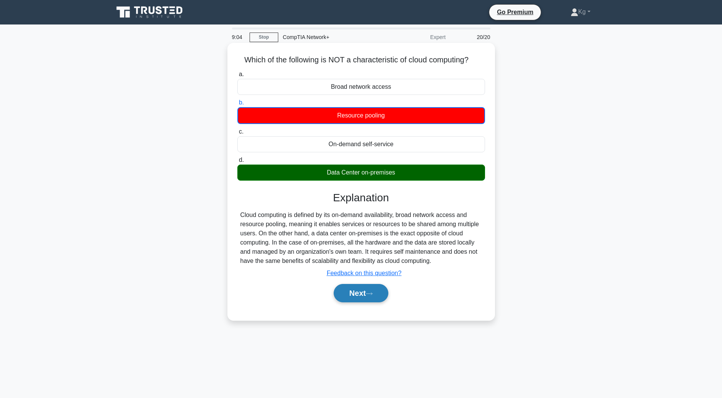
click at [373, 291] on button "Next" at bounding box center [361, 293] width 55 height 18
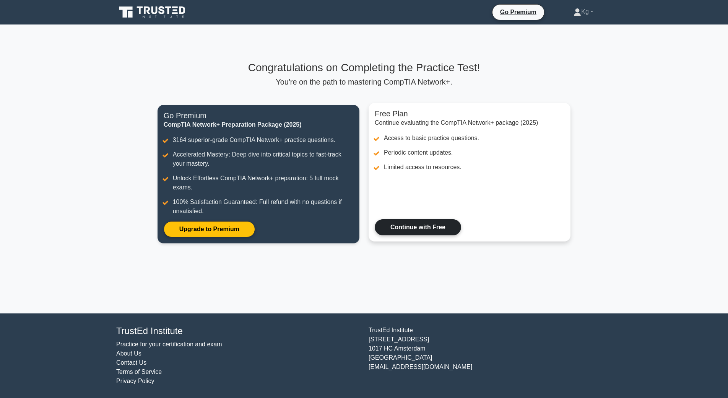
click at [424, 224] on link "Continue with Free" at bounding box center [418, 227] width 86 height 16
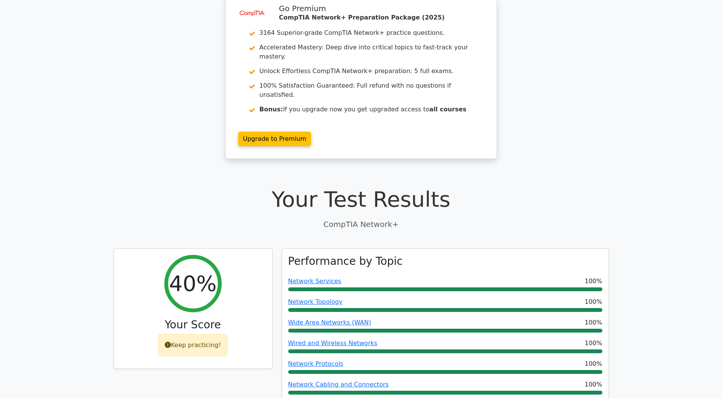
scroll to position [76, 0]
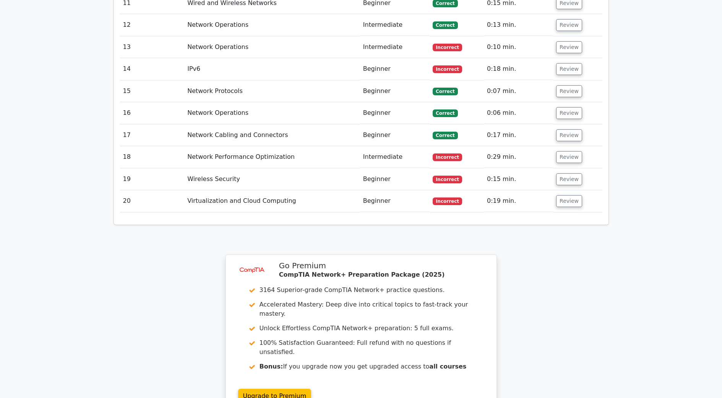
scroll to position [1491, 0]
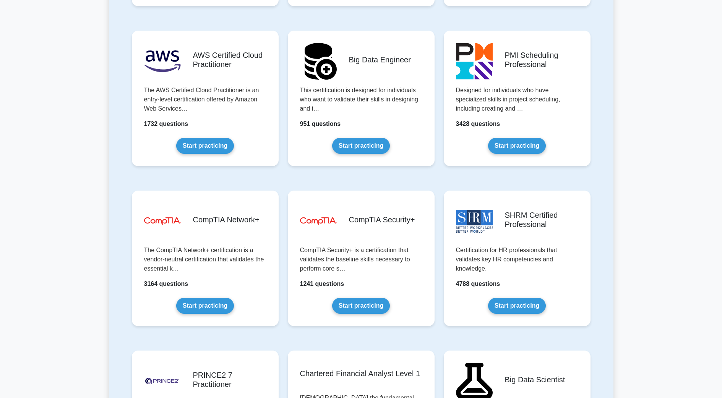
scroll to position [1338, 0]
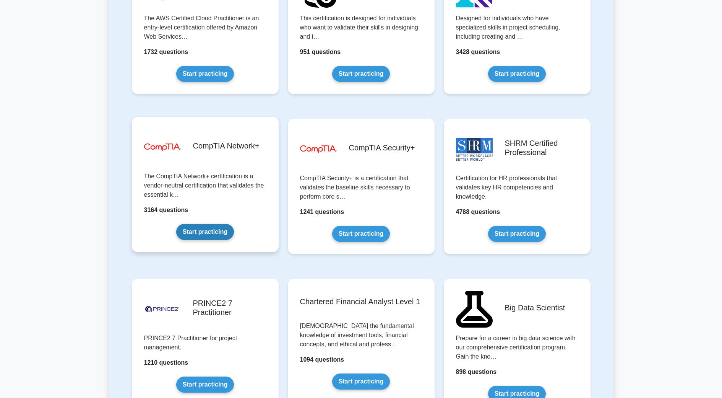
click at [210, 235] on link "Start practicing" at bounding box center [205, 232] width 58 height 16
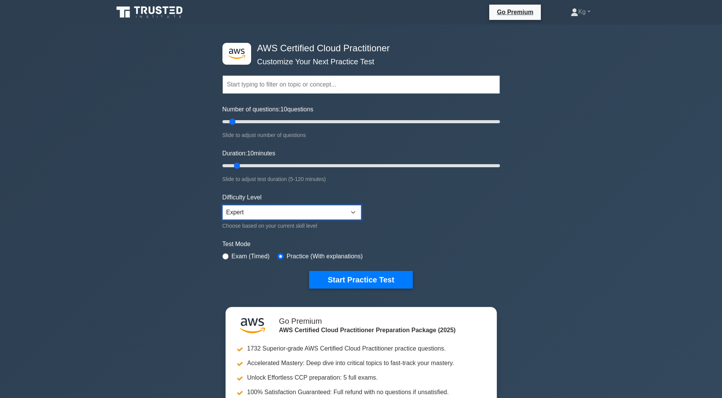
click at [319, 218] on select "Beginner Intermediate Expert" at bounding box center [292, 212] width 139 height 15
select select "intermediate"
click at [223, 205] on select "Beginner Intermediate Expert" at bounding box center [292, 212] width 139 height 15
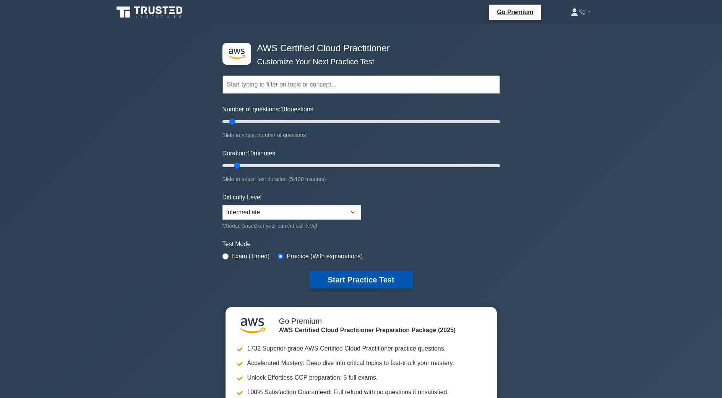
click at [347, 281] on button "Start Practice Test" at bounding box center [360, 280] width 103 height 18
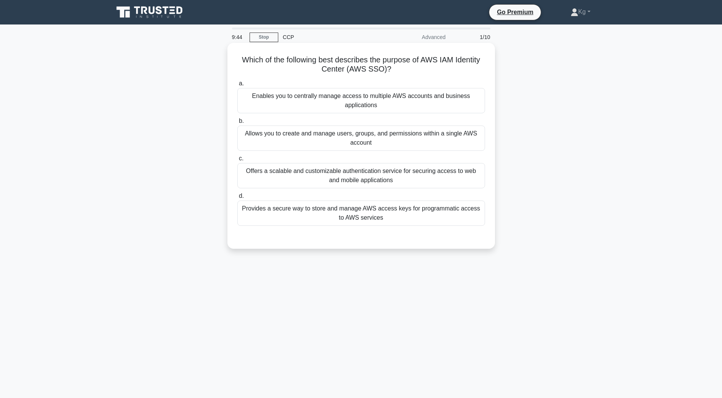
click at [353, 143] on div "Allows you to create and manage users, groups, and permissions within a single …" at bounding box center [361, 137] width 248 height 25
click at [237, 124] on input "b. Allows you to create and manage users, groups, and permissions within a sing…" at bounding box center [237, 121] width 0 height 5
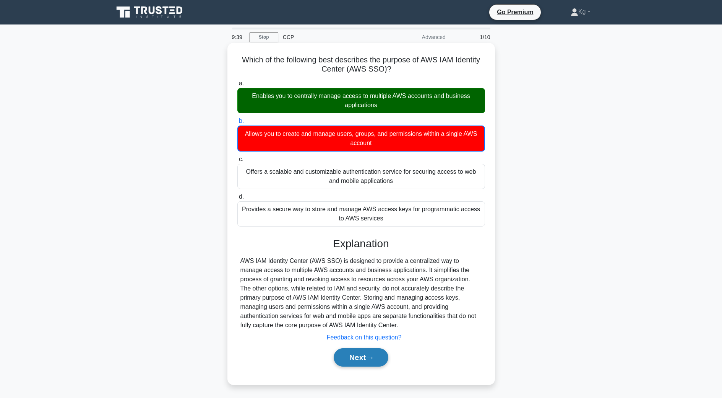
click at [363, 353] on button "Next" at bounding box center [361, 357] width 55 height 18
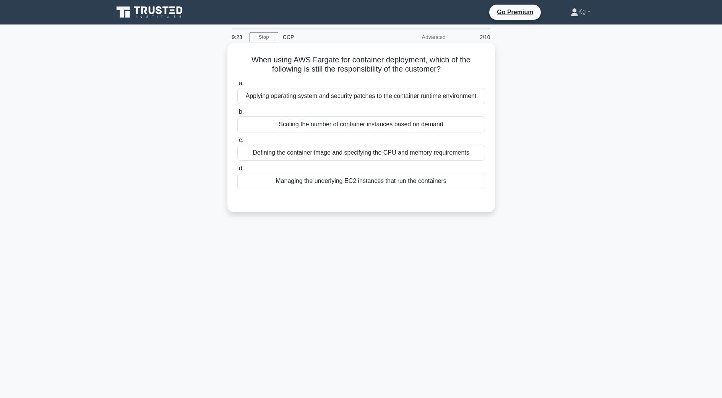
click at [368, 189] on div "Managing the underlying EC2 instances that run the containers" at bounding box center [361, 181] width 248 height 16
click at [237, 171] on input "d. Managing the underlying EC2 instances that run the containers" at bounding box center [237, 168] width 0 height 5
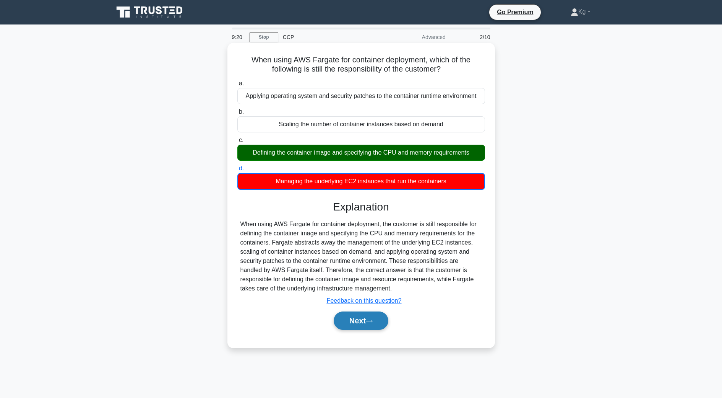
click at [371, 321] on icon at bounding box center [369, 321] width 7 height 4
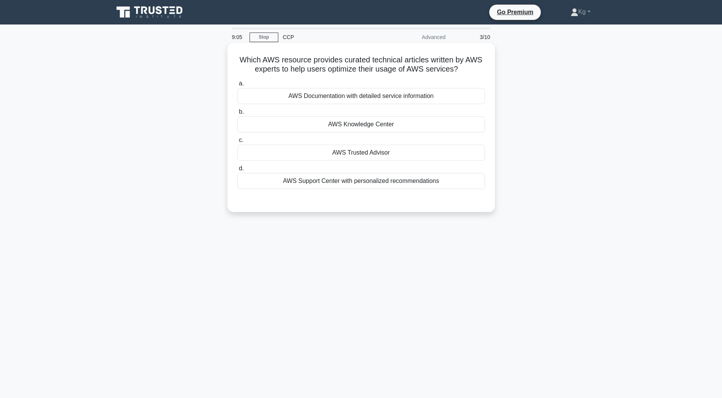
click at [392, 181] on div "AWS Support Center with personalized recommendations" at bounding box center [361, 181] width 248 height 16
click at [237, 171] on input "d. AWS Support Center with personalized recommendations" at bounding box center [237, 168] width 0 height 5
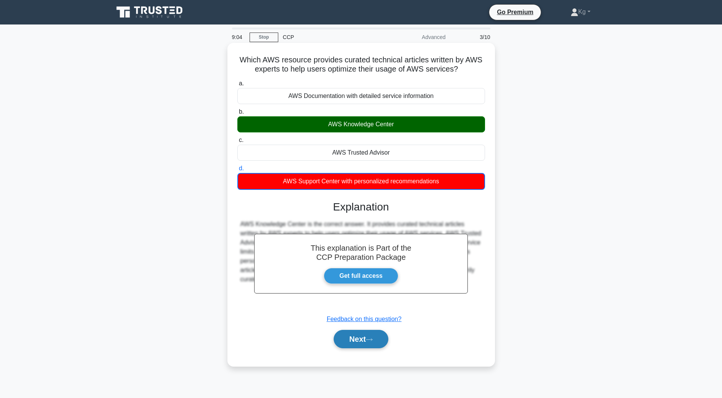
click at [377, 338] on button "Next" at bounding box center [361, 339] width 55 height 18
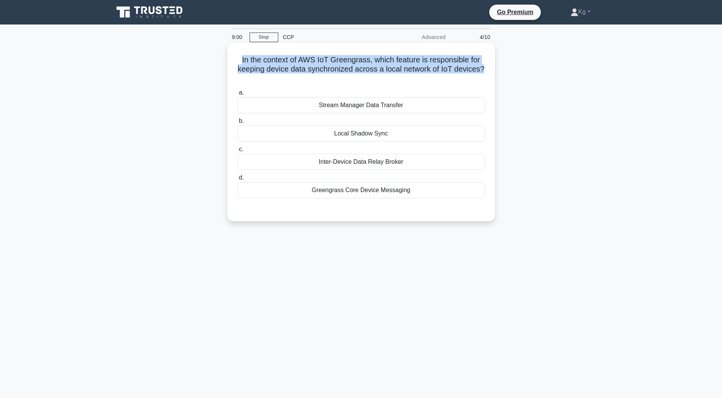
drag, startPoint x: 237, startPoint y: 55, endPoint x: 491, endPoint y: 70, distance: 254.7
click at [491, 70] on div "In the context of AWS IoT Greengrass, which feature is responsible for keeping …" at bounding box center [362, 132] width 262 height 172
click at [488, 71] on div "In the context of AWS IoT Greengrass, which feature is responsible for keeping …" at bounding box center [362, 132] width 262 height 172
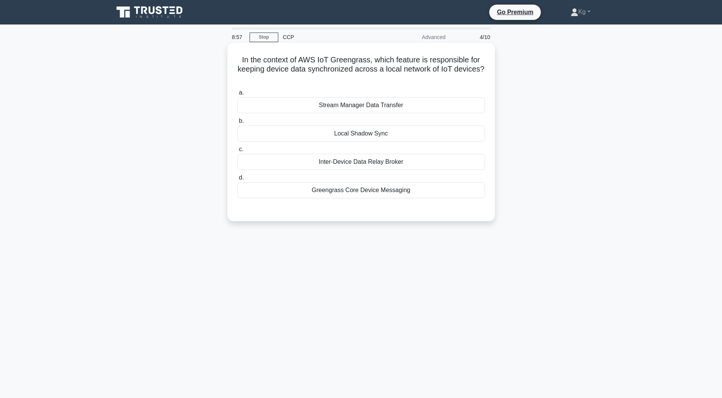
drag, startPoint x: 377, startPoint y: 86, endPoint x: 365, endPoint y: 84, distance: 11.6
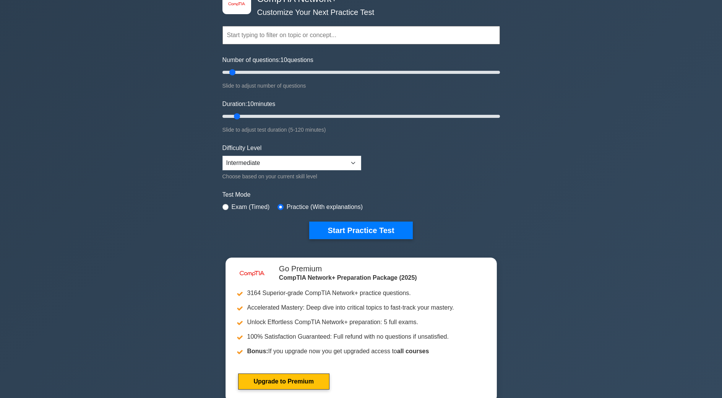
scroll to position [38, 0]
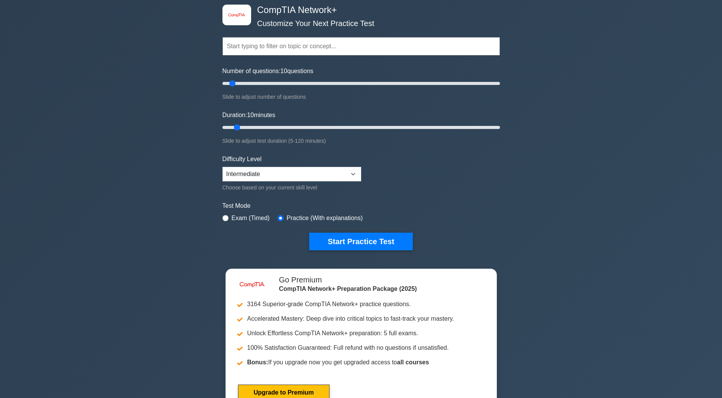
click at [314, 182] on div "Difficulty Level Beginner Intermediate Expert Choose based on your current skil…" at bounding box center [292, 172] width 139 height 37
click at [340, 178] on select "Beginner Intermediate Expert" at bounding box center [292, 174] width 139 height 15
select select "expert"
click at [223, 167] on select "Beginner Intermediate Expert" at bounding box center [292, 174] width 139 height 15
drag, startPoint x: 231, startPoint y: 89, endPoint x: 236, endPoint y: 88, distance: 5.1
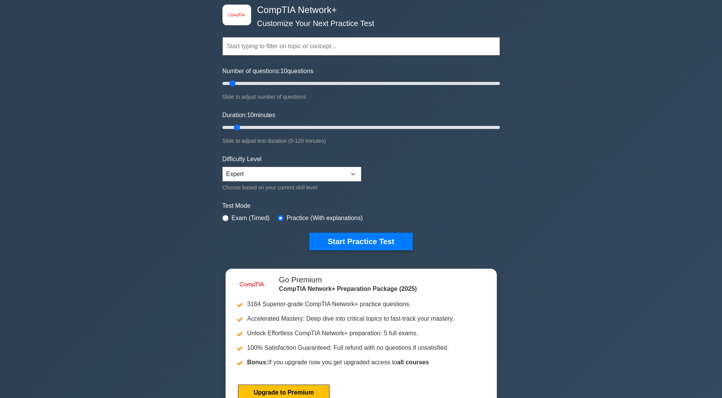
click at [236, 88] on div "Number of questions: 10 questions Slide to adjust number of questions" at bounding box center [362, 84] width 278 height 35
click at [240, 86] on input "Number of questions: 15 questions" at bounding box center [362, 83] width 278 height 9
type input "20"
click at [244, 87] on input "Number of questions: 20 questions" at bounding box center [362, 83] width 278 height 9
drag, startPoint x: 244, startPoint y: 127, endPoint x: 255, endPoint y: 127, distance: 11.9
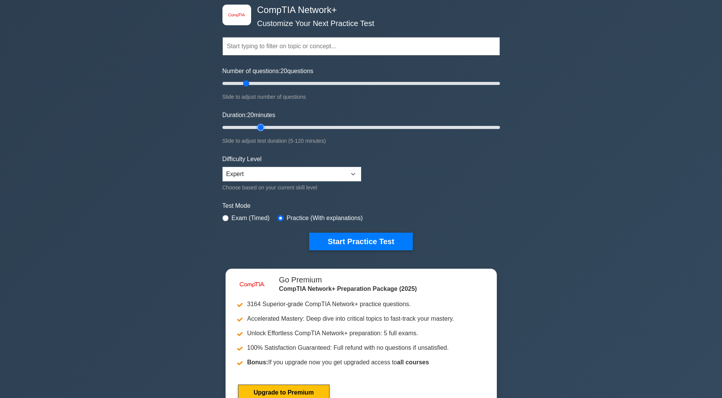
type input "20"
click at [255, 127] on input "Duration: 20 minutes" at bounding box center [362, 127] width 278 height 9
click at [372, 244] on button "Start Practice Test" at bounding box center [360, 242] width 103 height 18
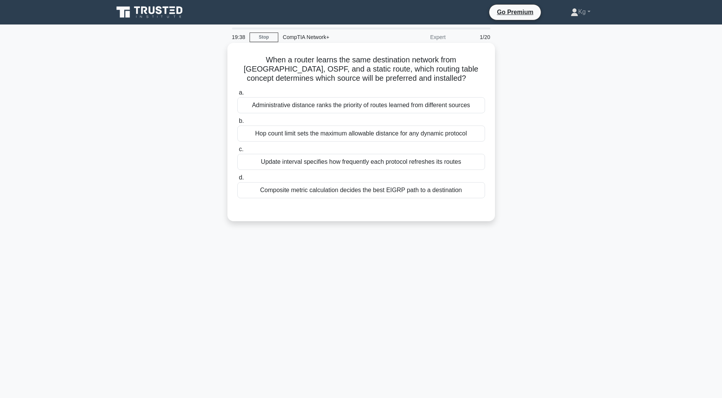
click at [326, 103] on div "Administrative distance ranks the priority of routes learned from different sou…" at bounding box center [361, 105] width 248 height 16
click at [237, 95] on input "a. Administrative distance ranks the priority of routes learned from different …" at bounding box center [237, 92] width 0 height 5
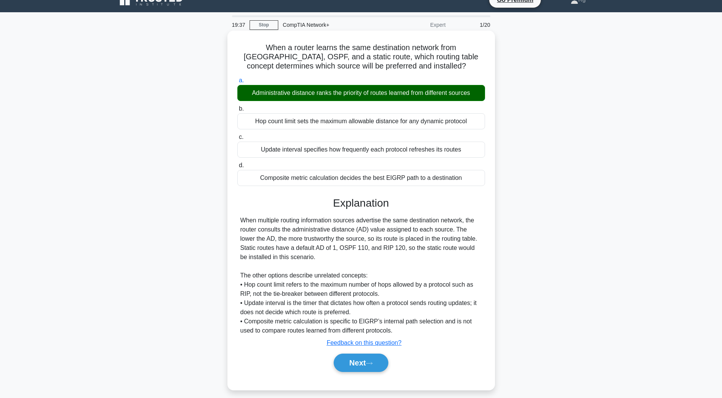
scroll to position [19, 0]
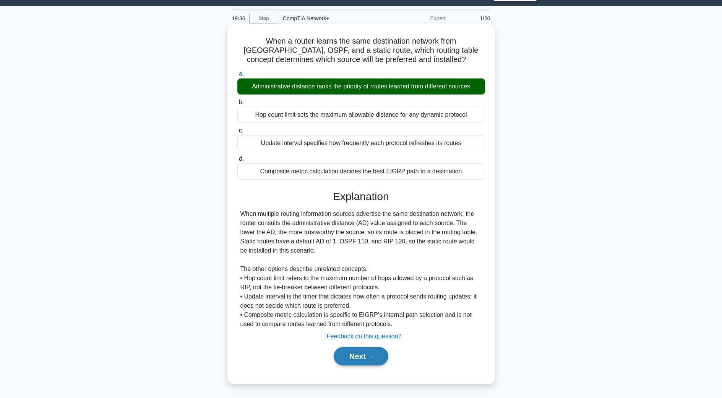
click at [368, 352] on button "Next" at bounding box center [361, 356] width 55 height 18
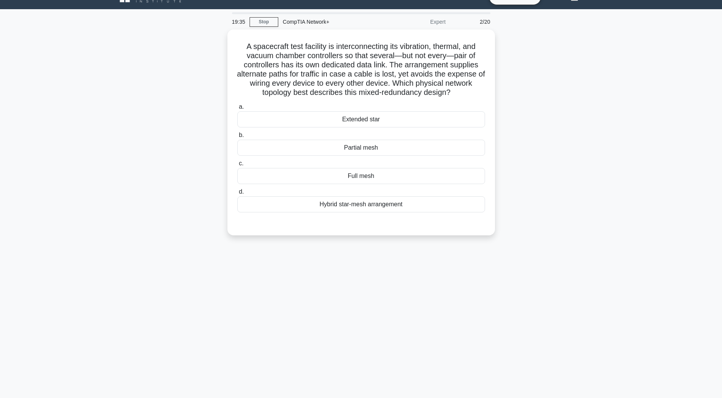
scroll to position [15, 0]
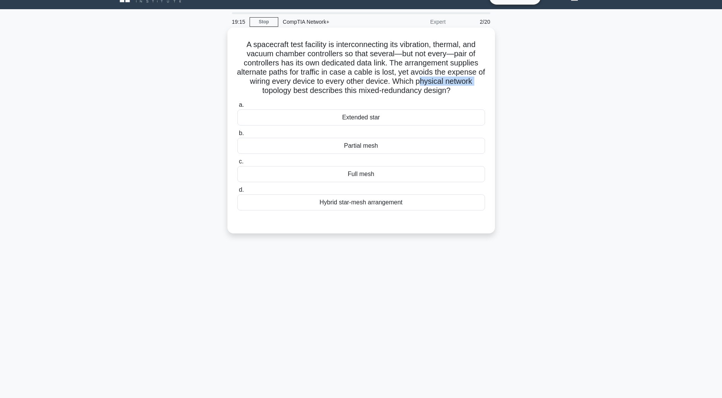
drag, startPoint x: 258, startPoint y: 91, endPoint x: 402, endPoint y: 145, distance: 153.6
click at [426, 86] on h5 "A spacecraft test facility is interconnecting its vibration, thermal, and vacuu…" at bounding box center [361, 68] width 249 height 56
click at [372, 199] on div "Hybrid star-mesh arrangement" at bounding box center [361, 202] width 248 height 16
click at [237, 192] on input "d. Hybrid star-mesh arrangement" at bounding box center [237, 189] width 0 height 5
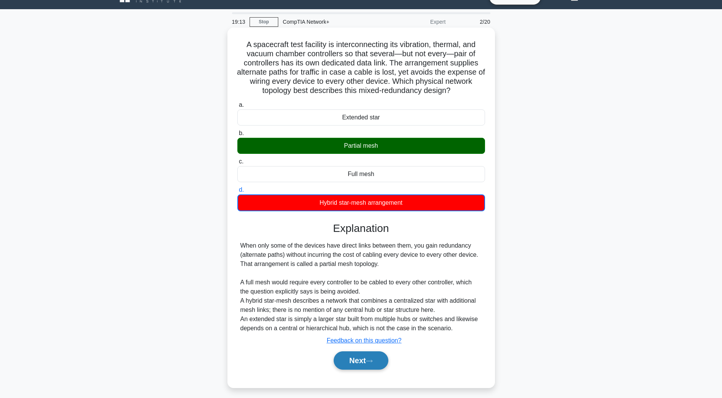
click at [369, 358] on button "Next" at bounding box center [361, 360] width 55 height 18
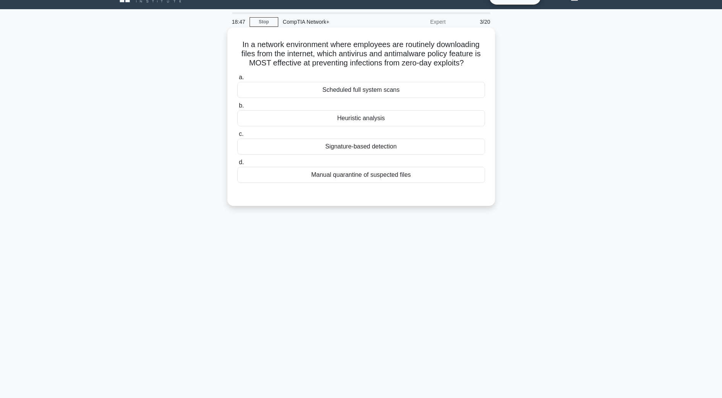
click at [347, 151] on div "Signature-based detection" at bounding box center [361, 146] width 248 height 16
click at [237, 137] on input "c. Signature-based detection" at bounding box center [237, 134] width 0 height 5
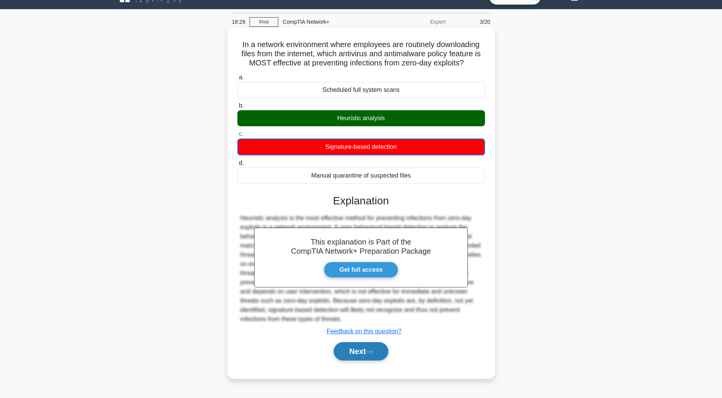
click at [369, 353] on button "Next" at bounding box center [361, 351] width 55 height 18
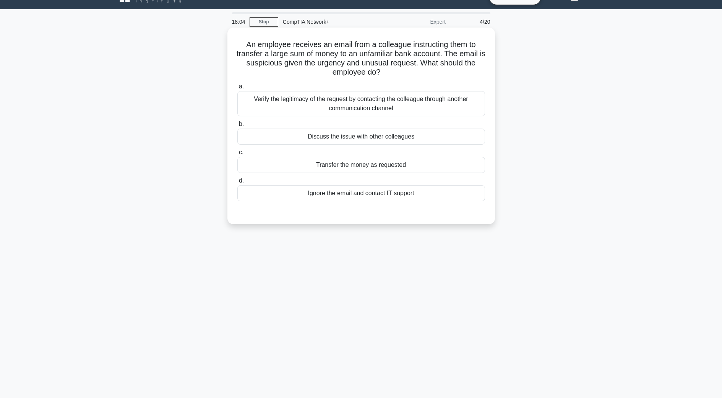
click at [366, 109] on div "Verify the legitimacy of the request by contacting the colleague through anothe…" at bounding box center [361, 103] width 248 height 25
click at [237, 89] on input "a. Verify the legitimacy of the request by contacting the colleague through ano…" at bounding box center [237, 86] width 0 height 5
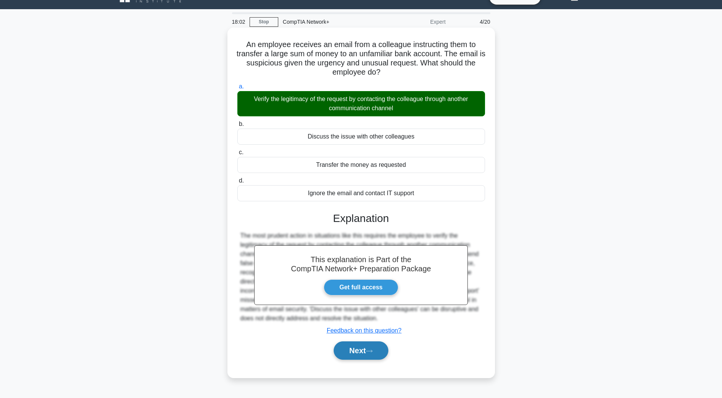
click at [379, 347] on button "Next" at bounding box center [361, 350] width 55 height 18
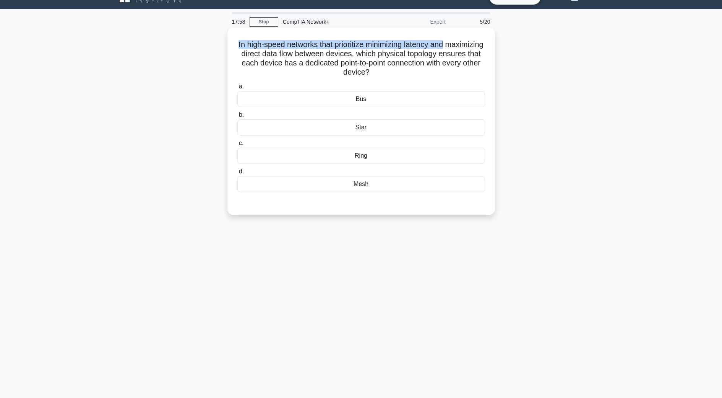
drag, startPoint x: 253, startPoint y: 43, endPoint x: 470, endPoint y: 43, distance: 216.8
click at [470, 43] on h5 "In high-speed networks that prioritize minimizing latency and maximizing direct…" at bounding box center [361, 58] width 249 height 37
click at [369, 185] on div "Mesh" at bounding box center [361, 184] width 248 height 16
click at [237, 174] on input "d. Mesh" at bounding box center [237, 171] width 0 height 5
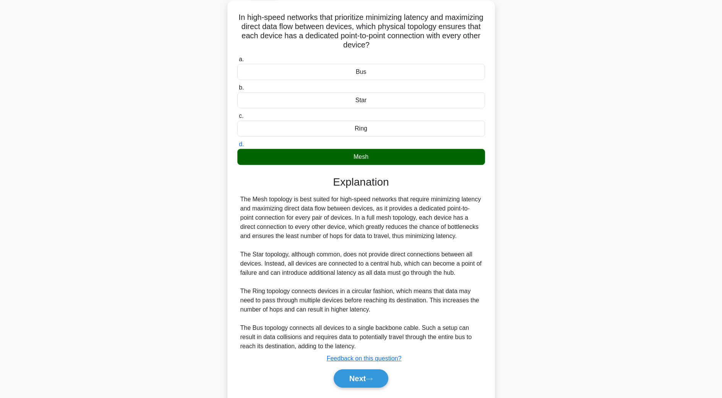
scroll to position [74, 0]
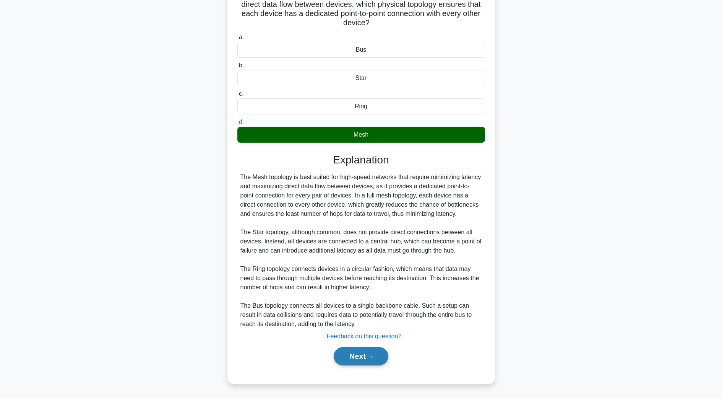
click at [377, 359] on button "Next" at bounding box center [361, 356] width 55 height 18
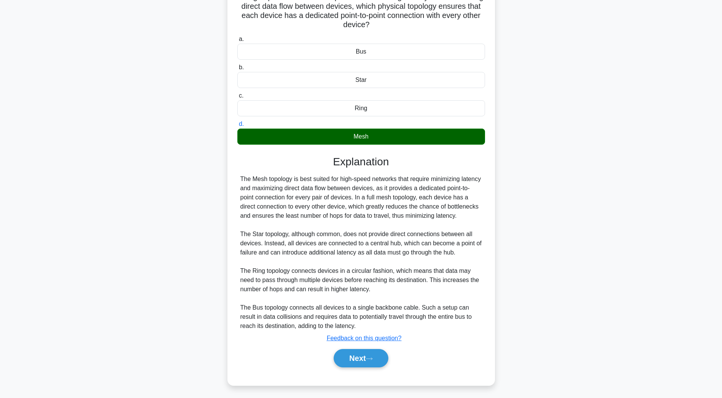
scroll to position [15, 0]
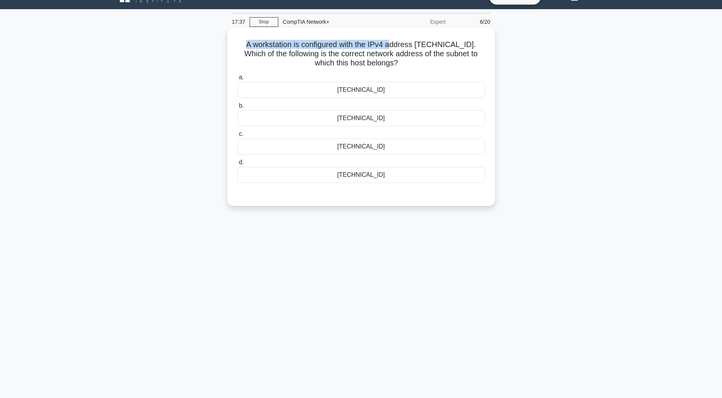
drag, startPoint x: 234, startPoint y: 46, endPoint x: 394, endPoint y: 44, distance: 159.5
click at [394, 44] on div "A workstation is configured with the IPv4 address 192.168.74.129/27. Which of t…" at bounding box center [362, 117] width 262 height 172
click at [394, 44] on h5 "A workstation is configured with the IPv4 address 192.168.74.129/27. Which of t…" at bounding box center [361, 54] width 249 height 28
click at [395, 178] on div "192.168.74.159" at bounding box center [361, 175] width 248 height 16
click at [237, 165] on input "d. 192.168.74.159" at bounding box center [237, 162] width 0 height 5
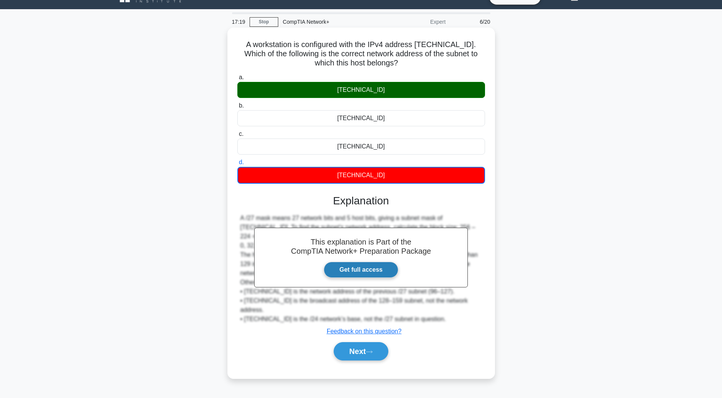
click at [374, 274] on link "Get full access" at bounding box center [361, 270] width 75 height 16
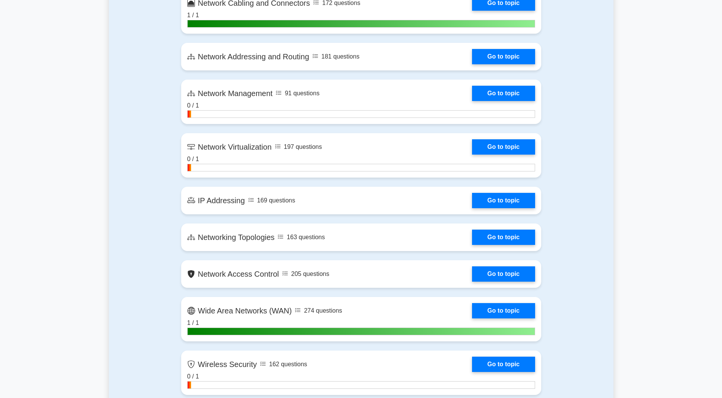
scroll to position [1185, 0]
